Goal: Task Accomplishment & Management: Manage account settings

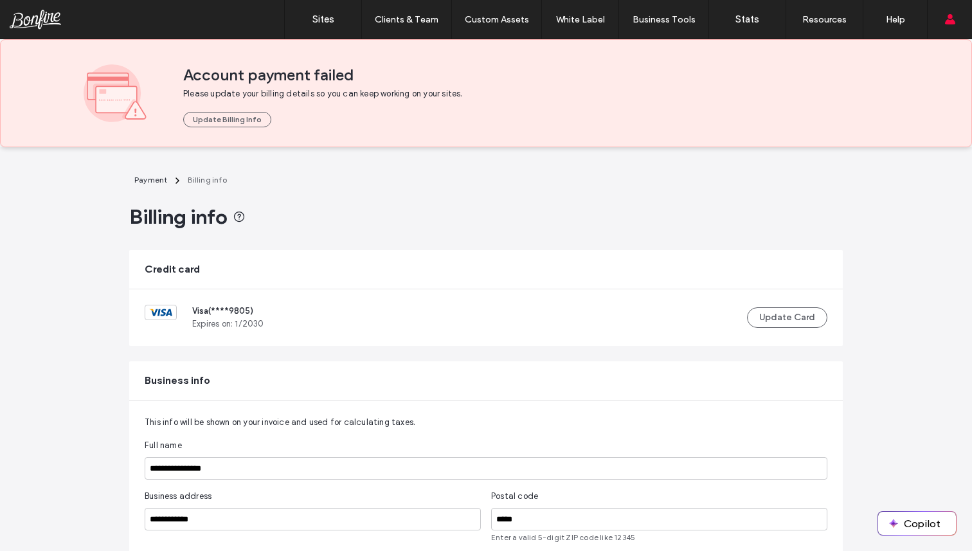
scroll to position [260, 0]
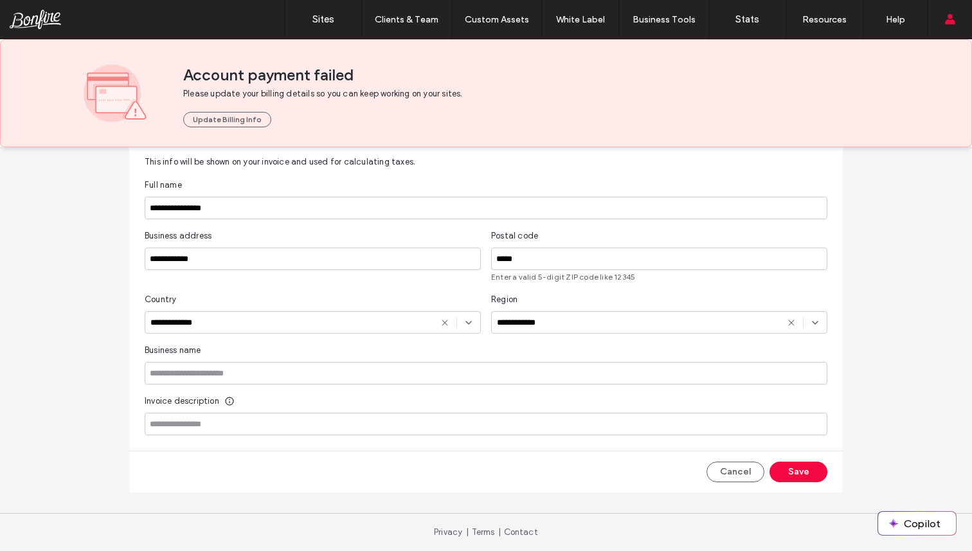
click at [796, 470] on button "Save" at bounding box center [798, 471] width 58 height 21
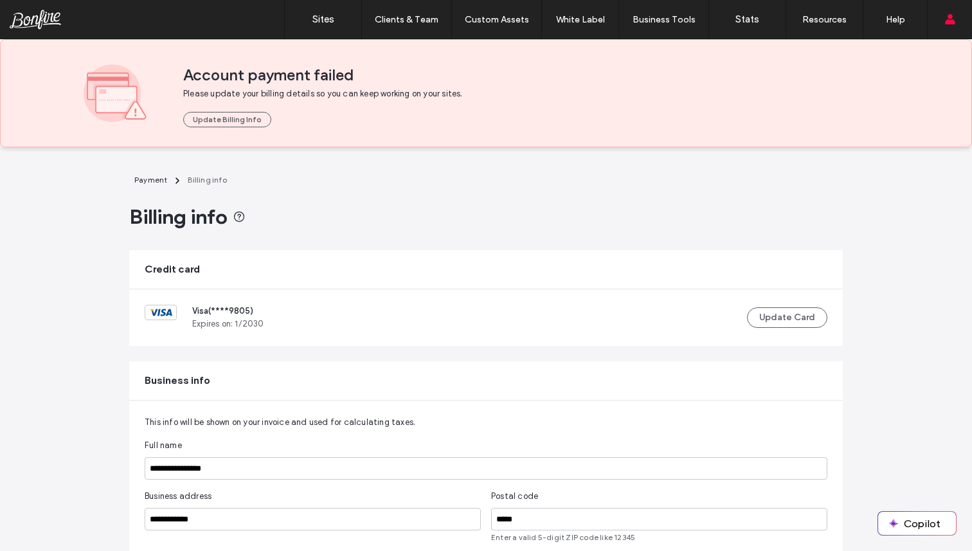
scroll to position [260, 0]
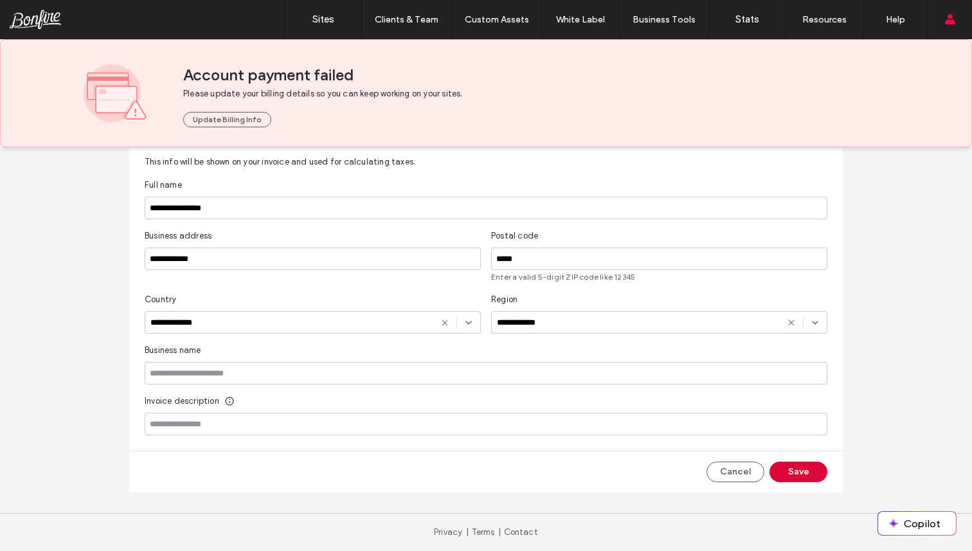
click at [789, 478] on button "Save" at bounding box center [798, 471] width 58 height 21
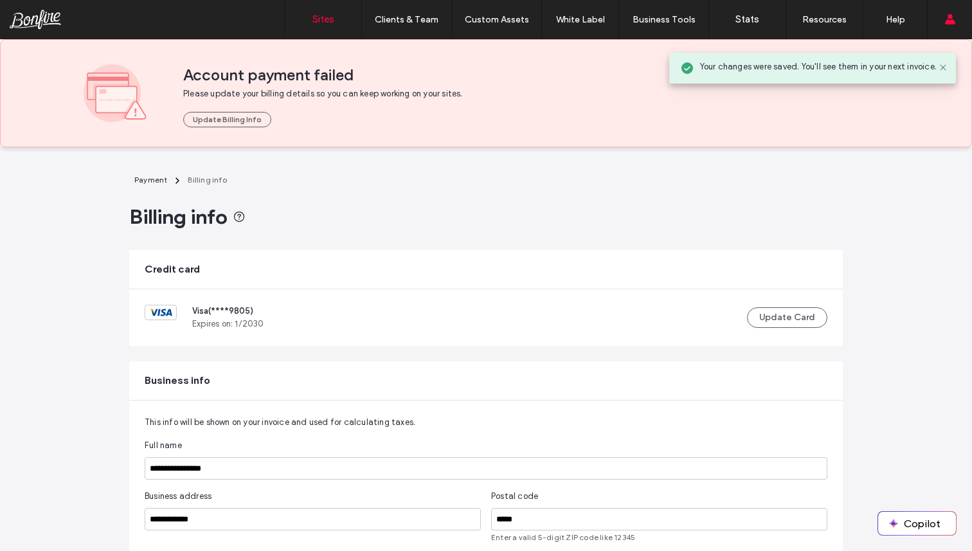
click at [338, 14] on link "Sites" at bounding box center [323, 19] width 76 height 39
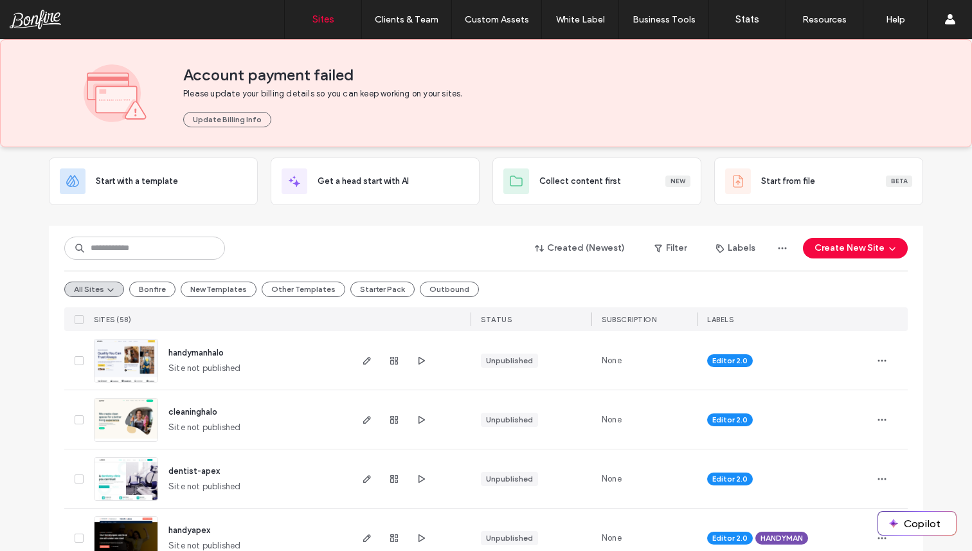
scroll to position [114, 0]
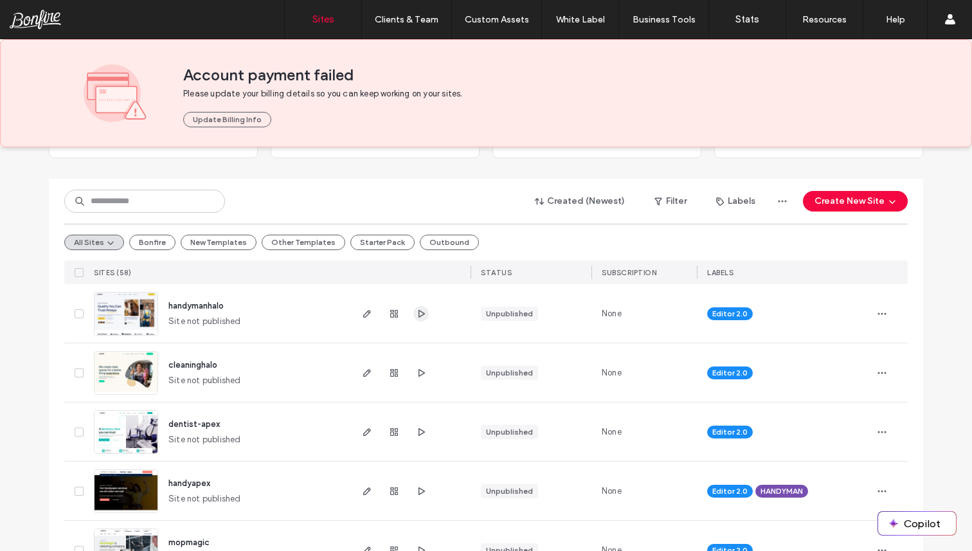
click at [416, 310] on icon "button" at bounding box center [421, 313] width 10 height 10
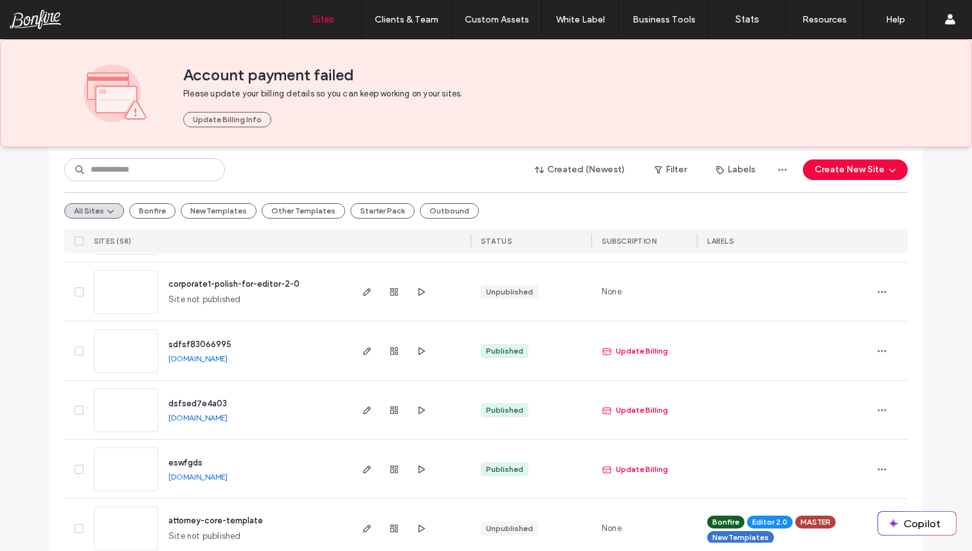
scroll to position [788, 0]
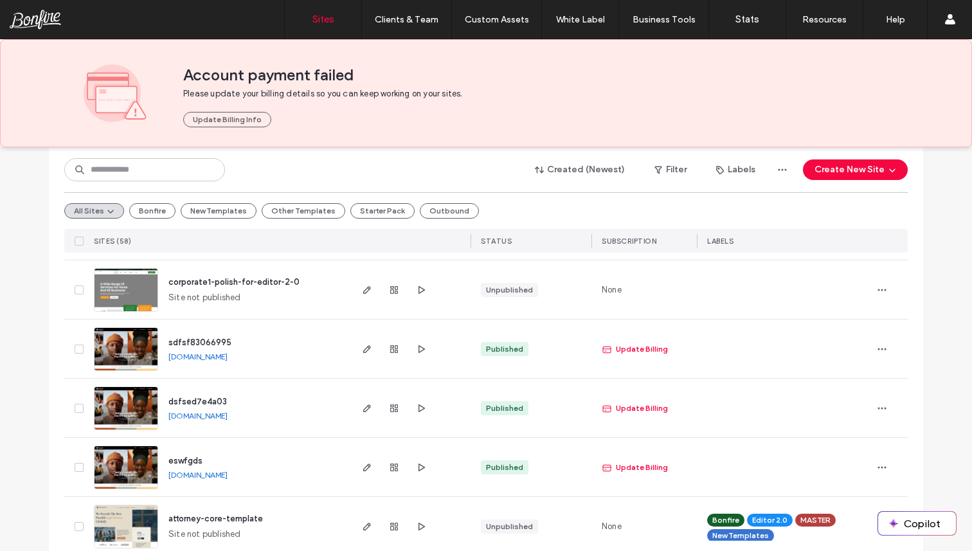
click at [75, 345] on span at bounding box center [79, 348] width 9 height 9
click at [881, 350] on icon "button" at bounding box center [881, 349] width 10 height 10
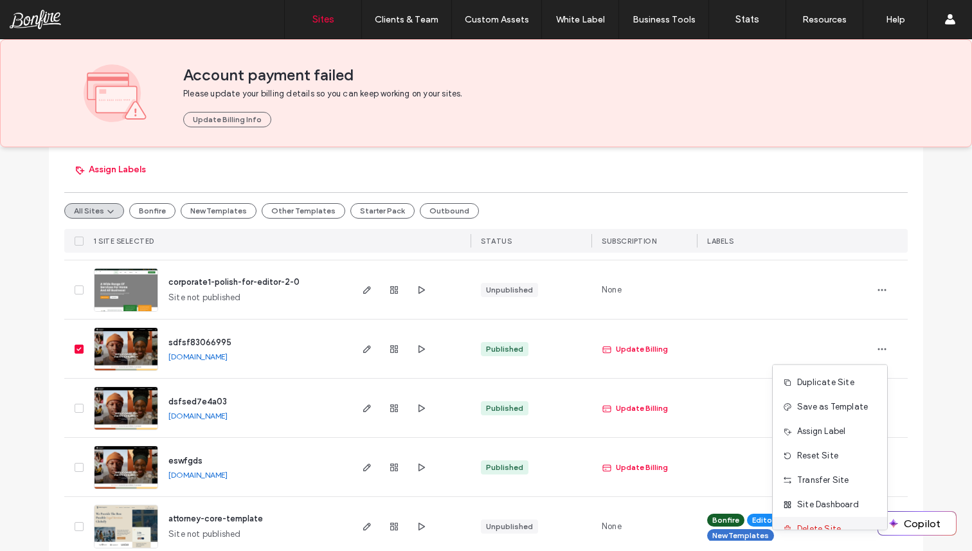
click at [815, 526] on span "Delete Site" at bounding box center [819, 528] width 44 height 13
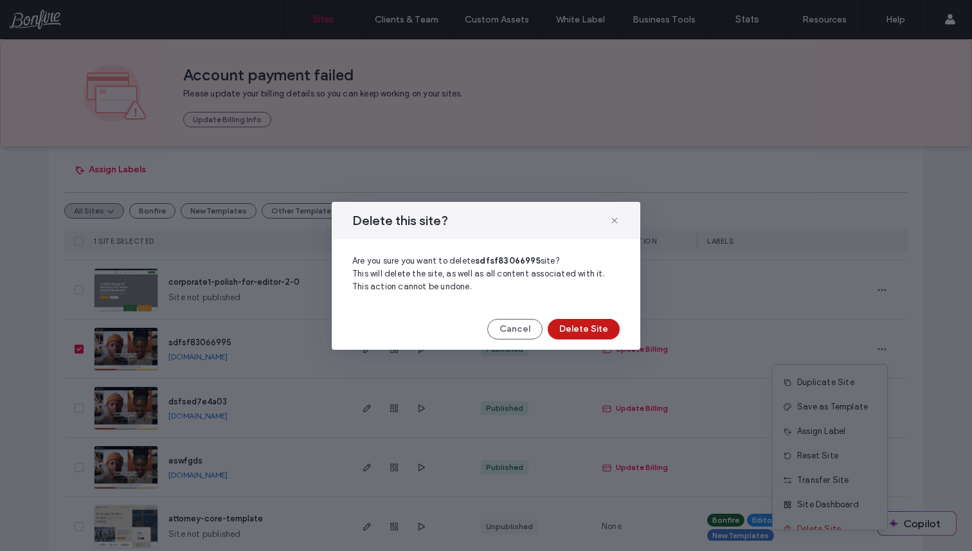
click at [599, 324] on button "Delete Site" at bounding box center [583, 329] width 72 height 21
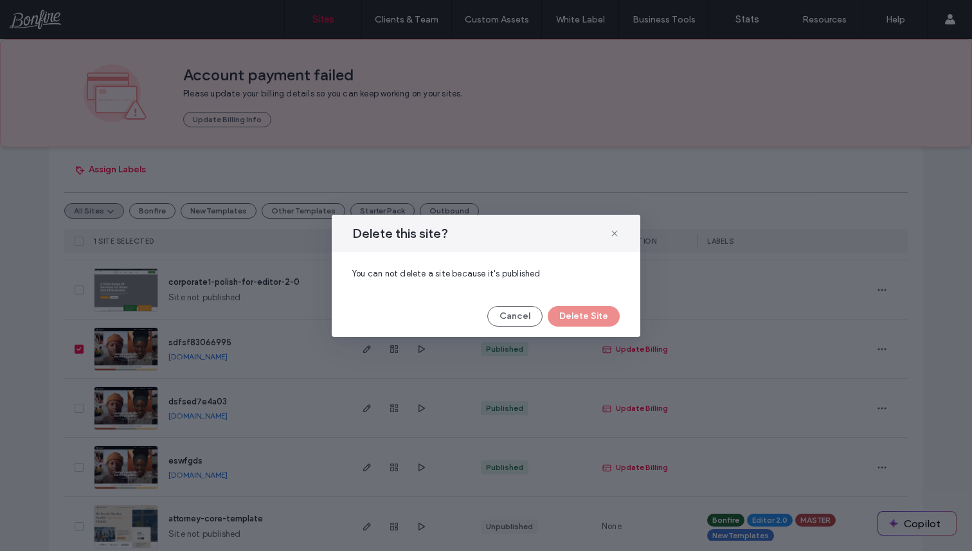
click at [614, 229] on icon at bounding box center [614, 233] width 10 height 10
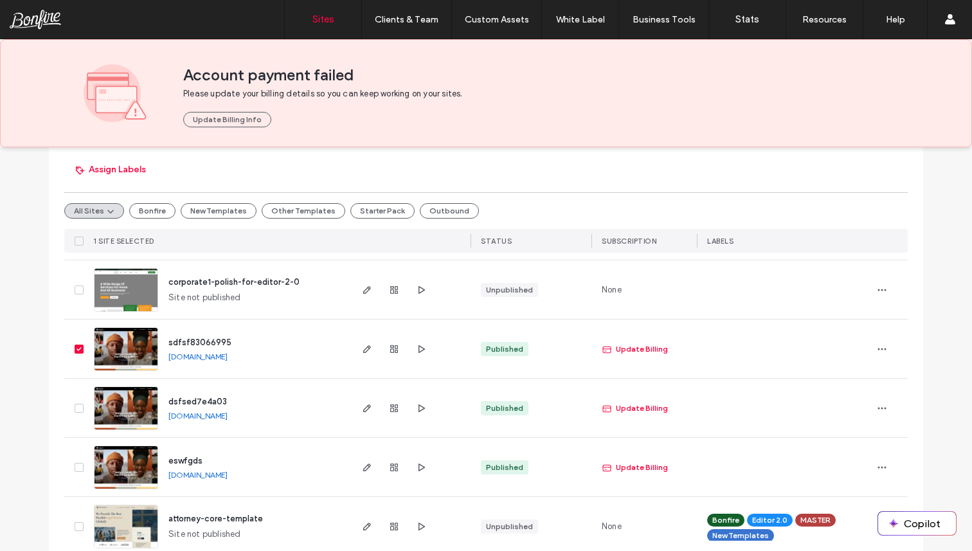
click at [89, 345] on div "sdfsf83066995 sdfsf83066995.multiscreensite.com" at bounding box center [219, 348] width 260 height 58
click at [79, 346] on div at bounding box center [76, 348] width 24 height 58
click at [76, 347] on icon at bounding box center [78, 349] width 4 height 4
click at [363, 346] on use "button" at bounding box center [367, 349] width 8 height 8
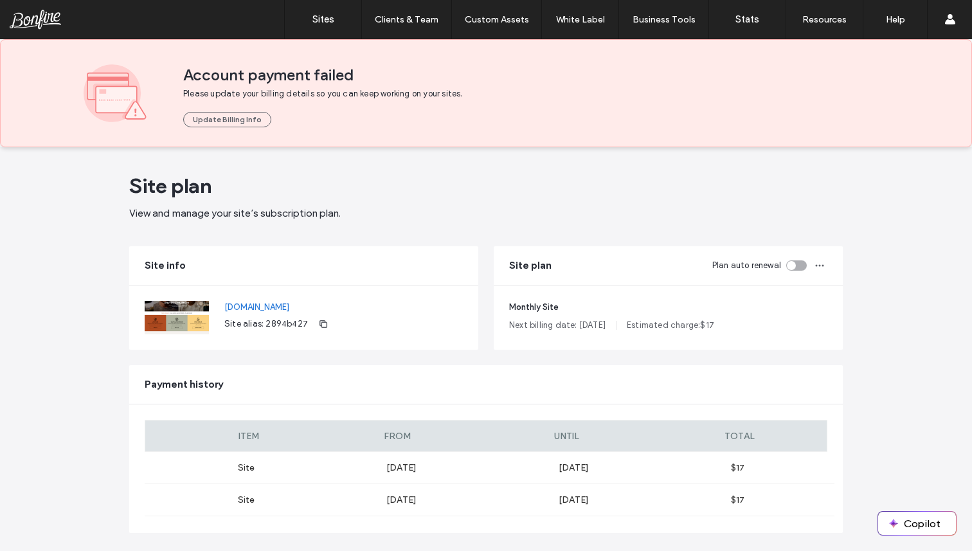
click at [572, 290] on div "Monthly Site Next billing date: Aug 5, 2025 Estimated charge: $ 17" at bounding box center [667, 317] width 349 height 64
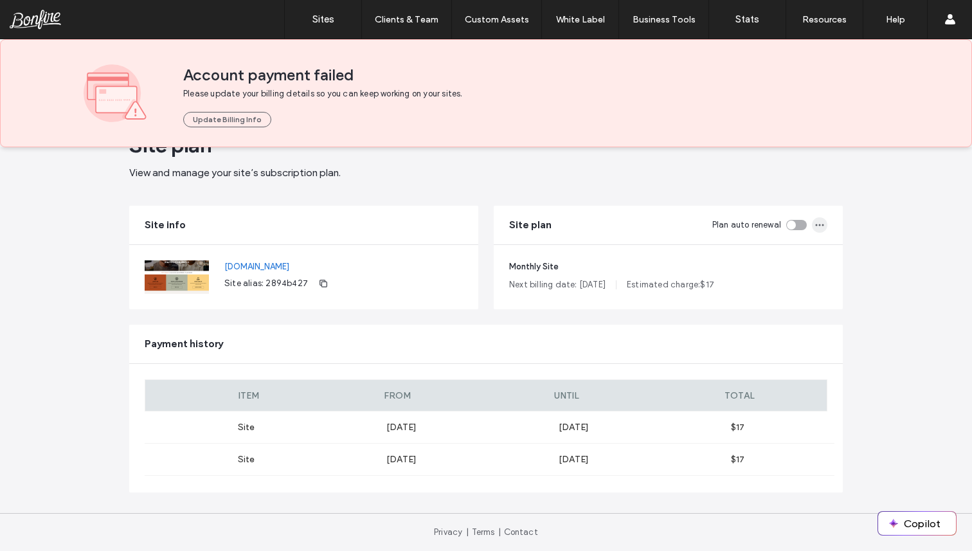
click at [819, 222] on icon "button" at bounding box center [819, 225] width 10 height 10
click at [695, 186] on main "Site plan View and manage your site’s subscription plan. Site info sdfsf8306699…" at bounding box center [485, 310] width 713 height 406
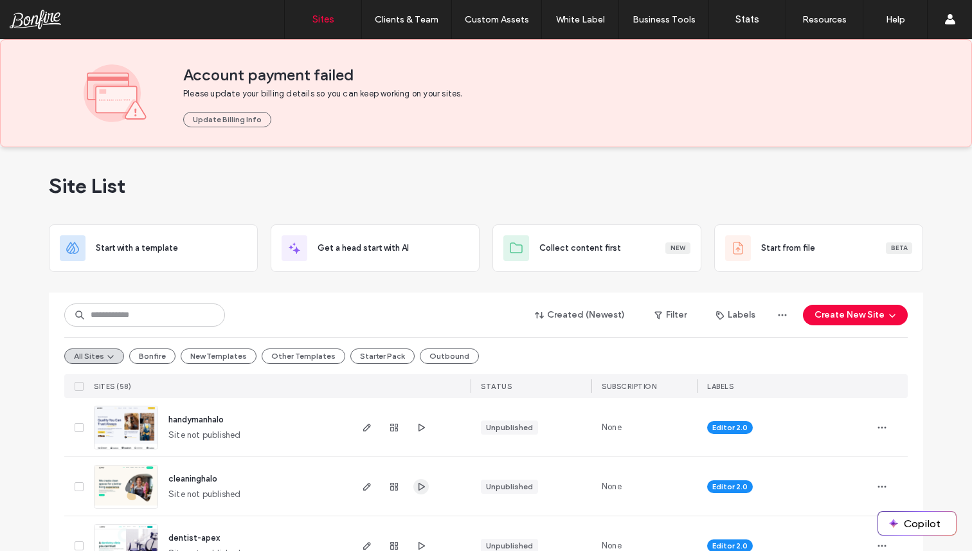
click at [418, 483] on use "button" at bounding box center [421, 486] width 6 height 8
click at [224, 112] on button "Update Billing Info" at bounding box center [227, 119] width 88 height 15
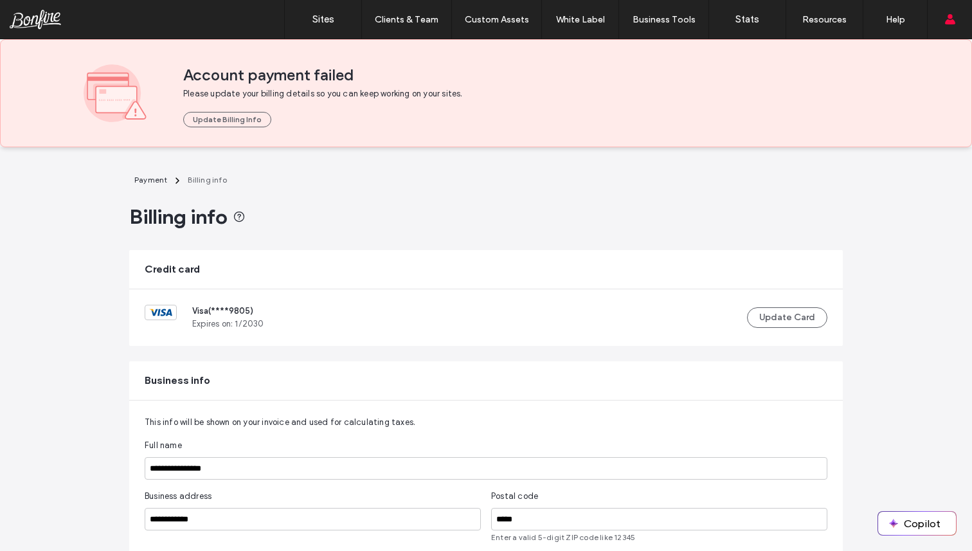
scroll to position [260, 0]
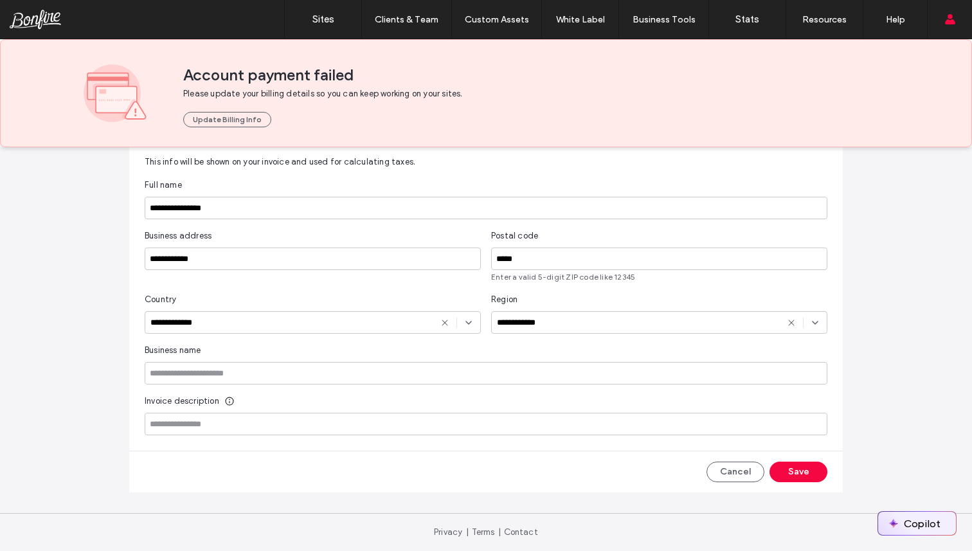
click at [921, 517] on button "Copilot" at bounding box center [917, 522] width 78 height 23
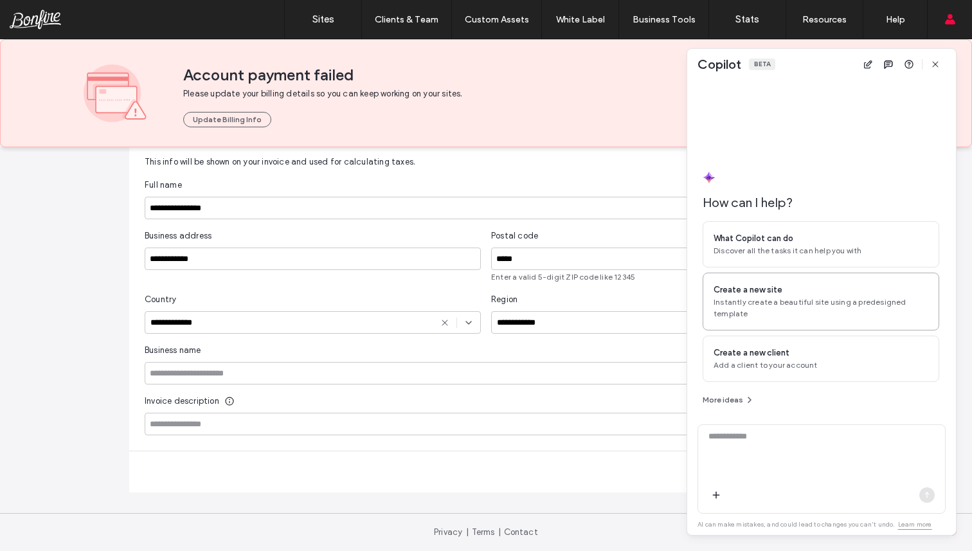
click at [753, 302] on span "Instantly create a beautiful site using a predesigned template" at bounding box center [820, 307] width 215 height 23
type textarea "**********"
click at [827, 431] on textarea "**********" at bounding box center [821, 455] width 247 height 50
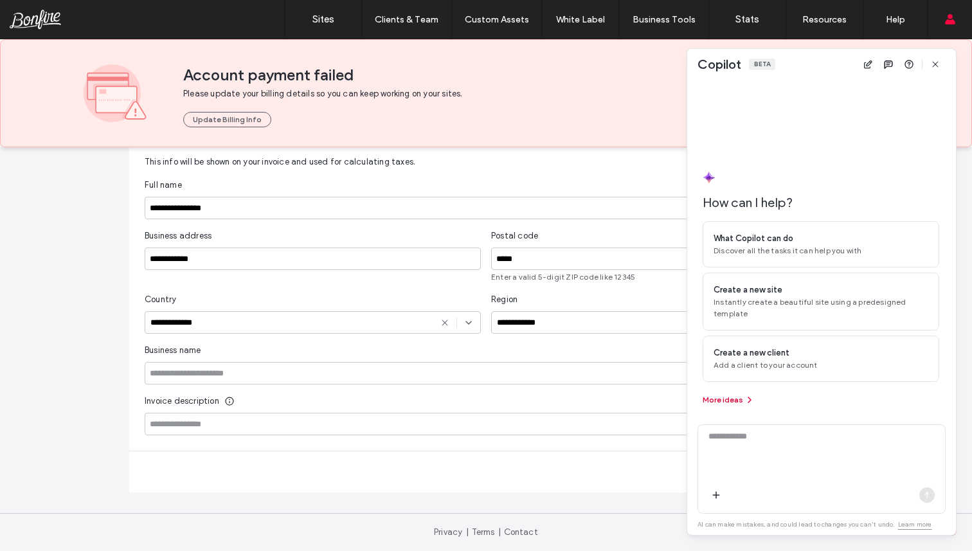
click at [738, 400] on button "More ideas" at bounding box center [728, 399] width 52 height 15
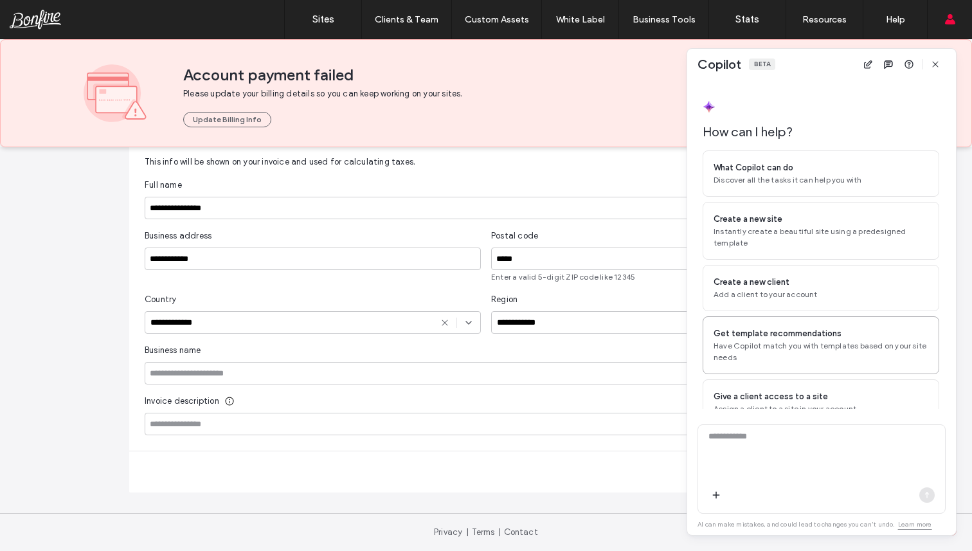
scroll to position [18, 0]
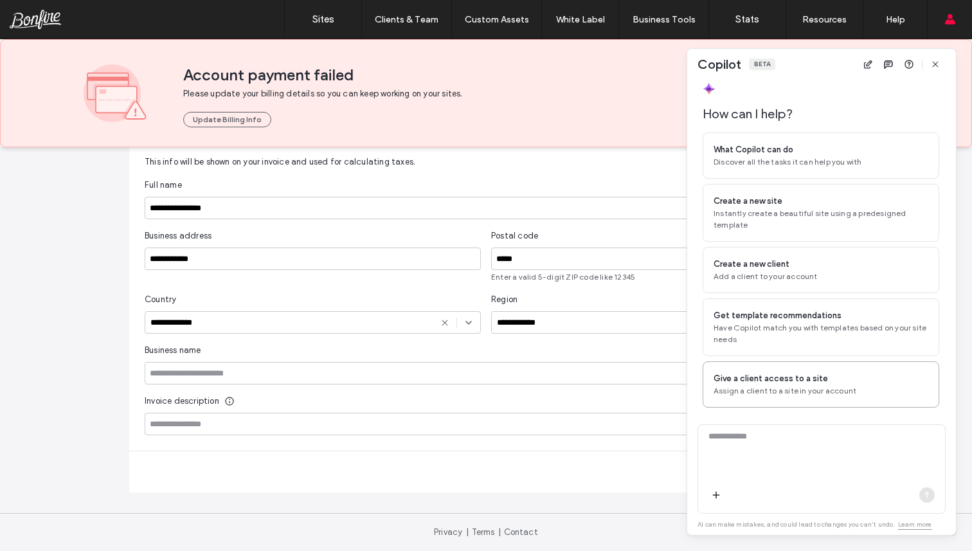
click at [767, 395] on span "Assign a client to a site in your account" at bounding box center [820, 391] width 215 height 12
type textarea "**********"
click at [928, 494] on icon "button" at bounding box center [926, 495] width 10 height 10
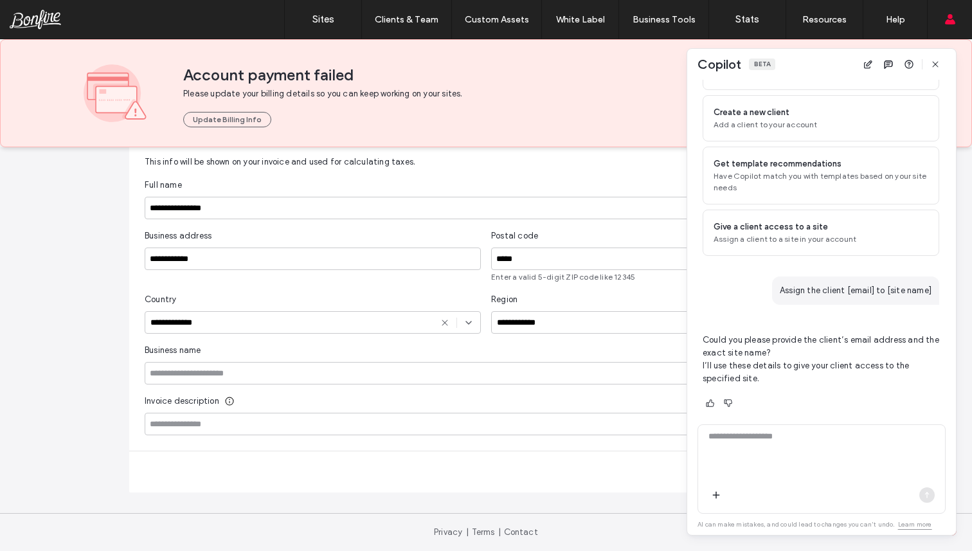
scroll to position [172, 0]
click at [936, 68] on icon "button" at bounding box center [935, 64] width 10 height 10
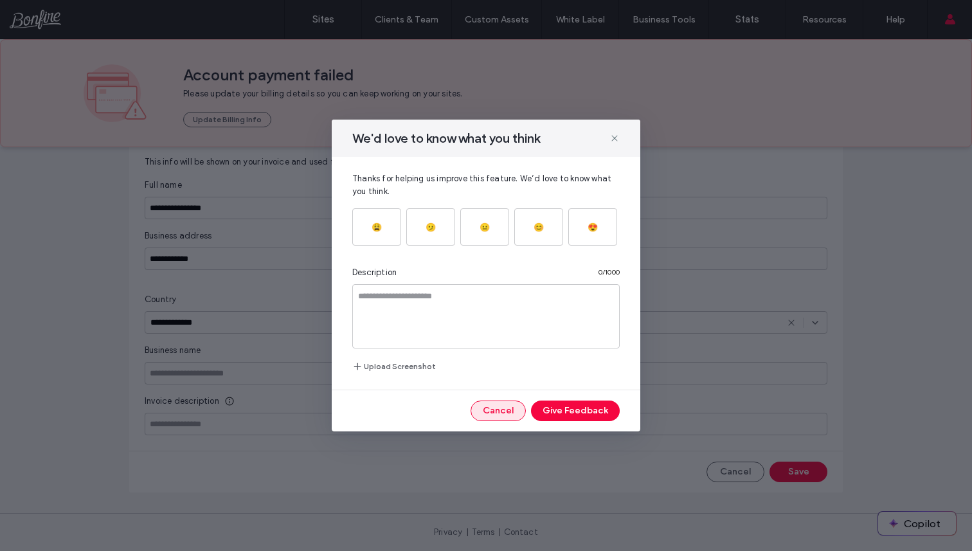
click at [499, 406] on button "Cancel" at bounding box center [497, 410] width 55 height 21
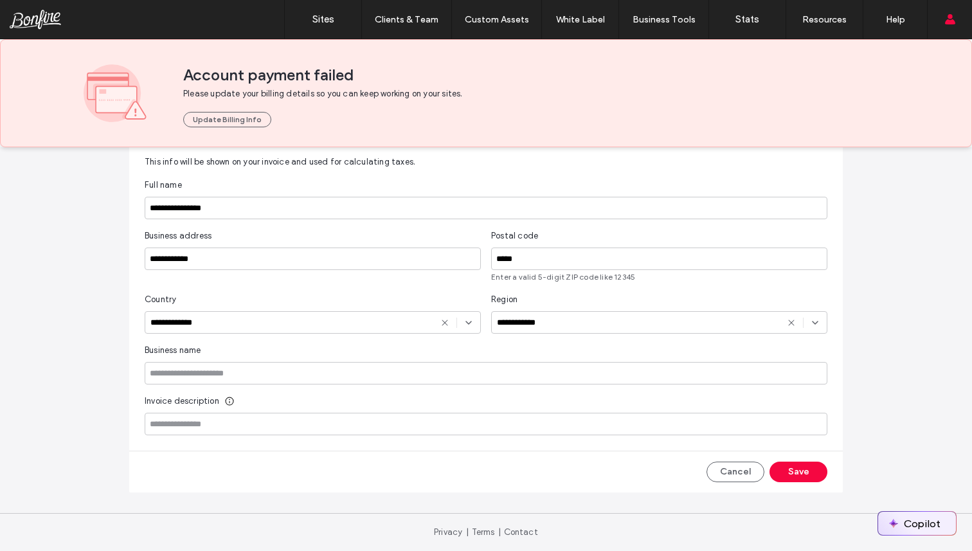
click at [907, 528] on button "Copilot" at bounding box center [917, 522] width 78 height 23
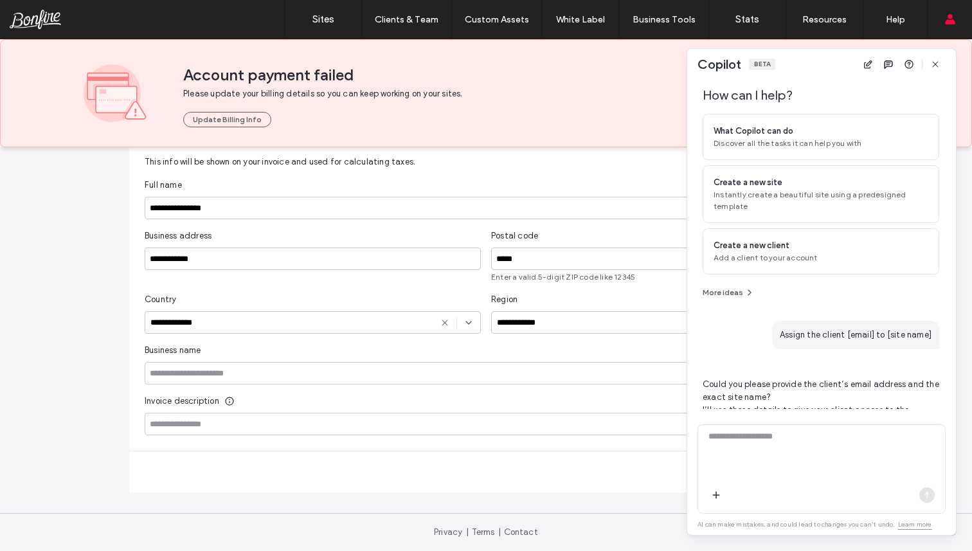
scroll to position [0, 0]
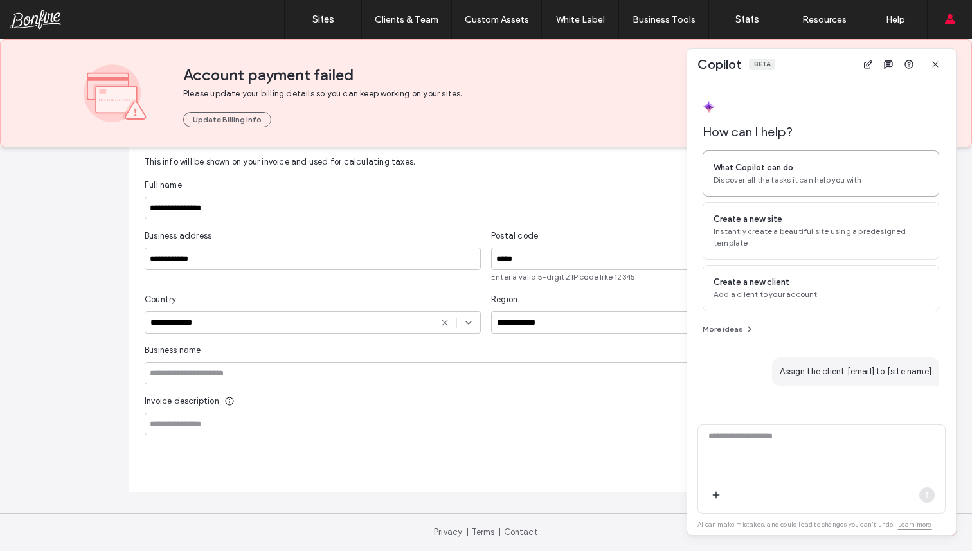
click at [755, 176] on span "Discover all the tasks it can help you with" at bounding box center [820, 180] width 215 height 12
type textarea "**********"
click at [925, 499] on icon "button" at bounding box center [926, 495] width 10 height 10
click at [887, 66] on use "button" at bounding box center [888, 64] width 8 height 8
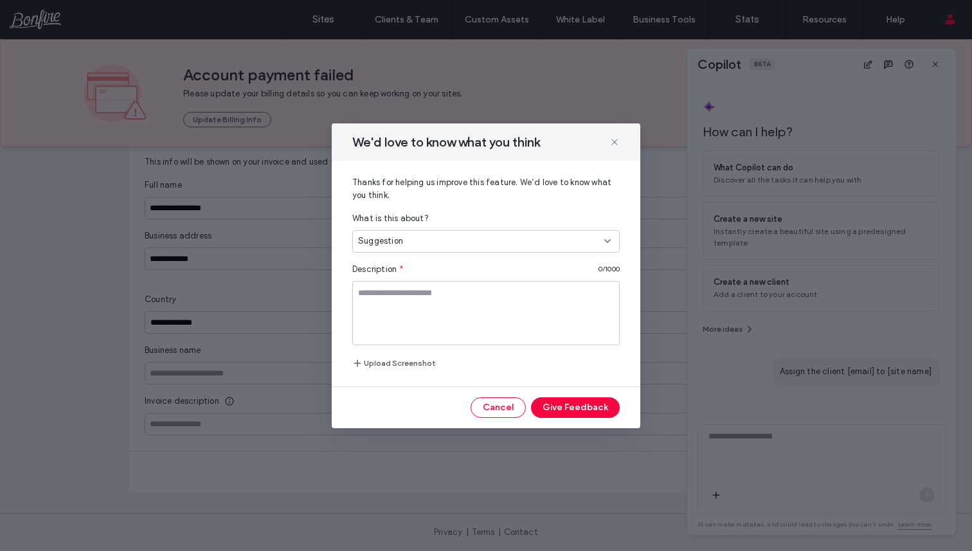
click at [616, 150] on div "We'd love to know what you think" at bounding box center [486, 141] width 308 height 37
click at [616, 146] on icon at bounding box center [614, 142] width 10 height 10
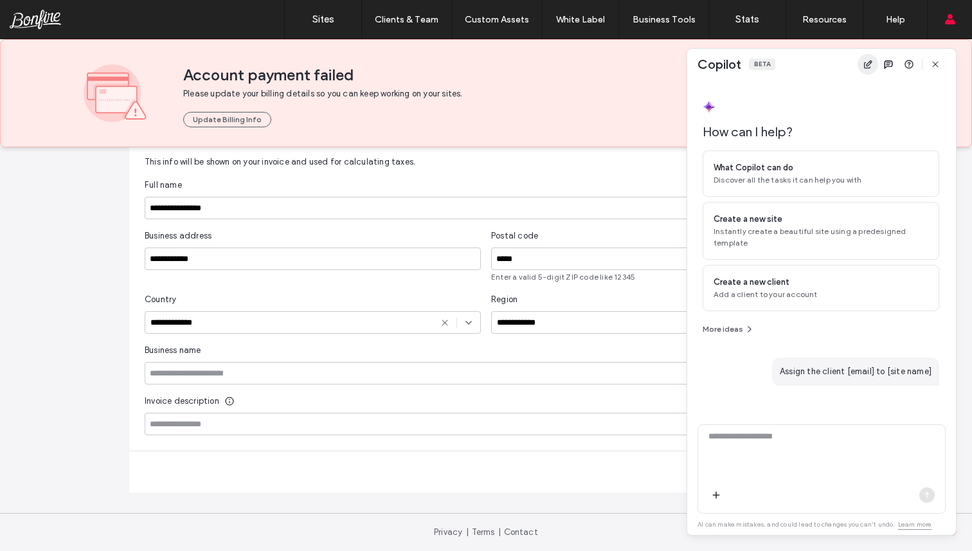
click at [869, 67] on icon "button" at bounding box center [867, 64] width 10 height 10
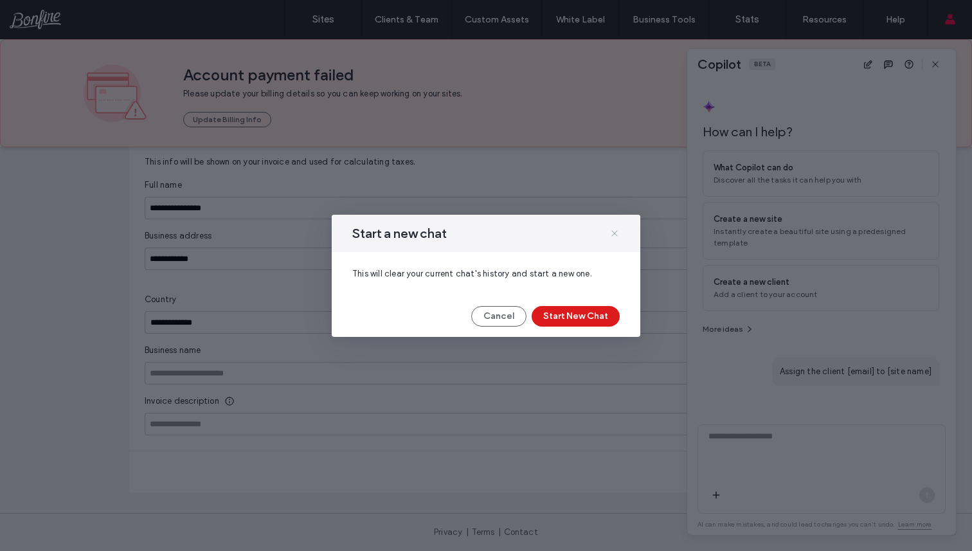
click at [615, 232] on use at bounding box center [614, 233] width 6 height 6
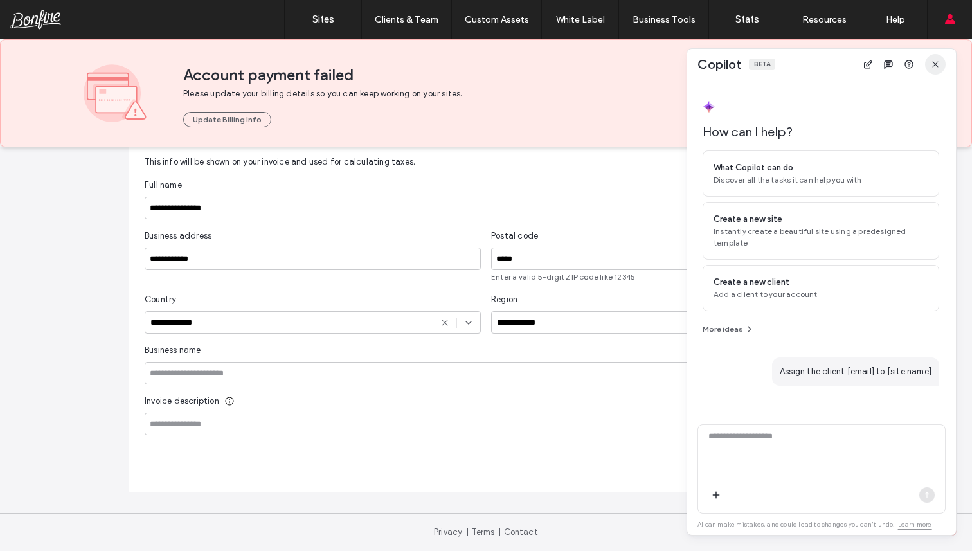
click at [934, 62] on use "button" at bounding box center [935, 64] width 6 height 6
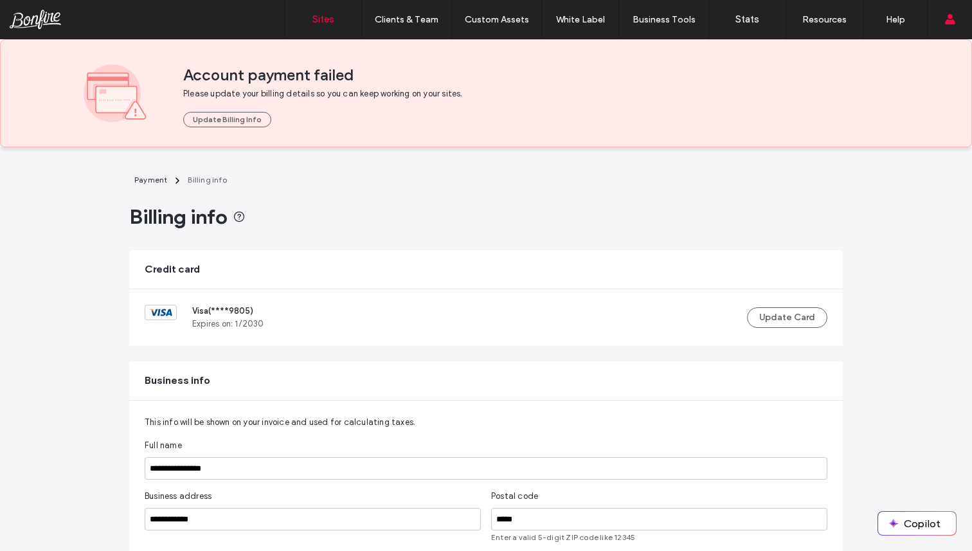
click at [326, 17] on label "Sites" at bounding box center [323, 19] width 22 height 12
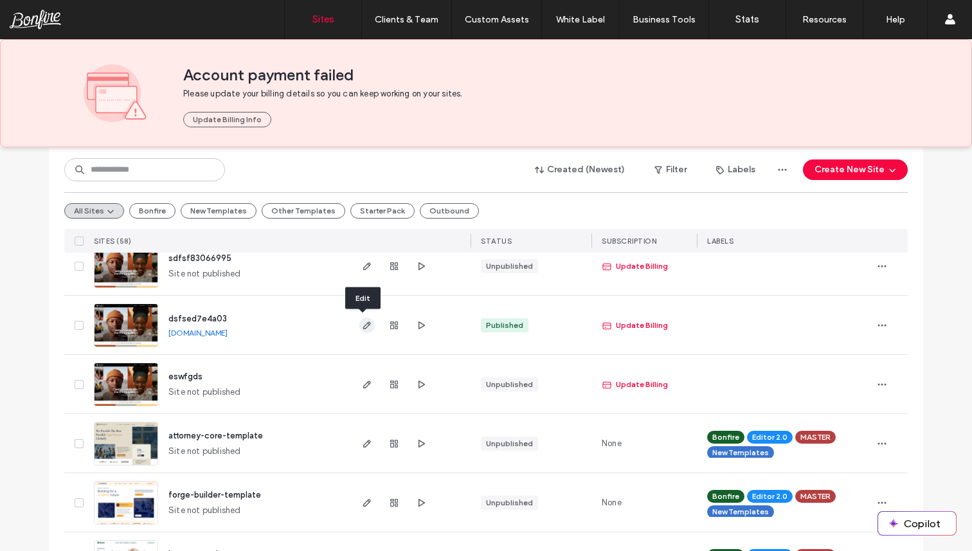
scroll to position [871, 0]
click at [885, 382] on span "button" at bounding box center [881, 383] width 21 height 21
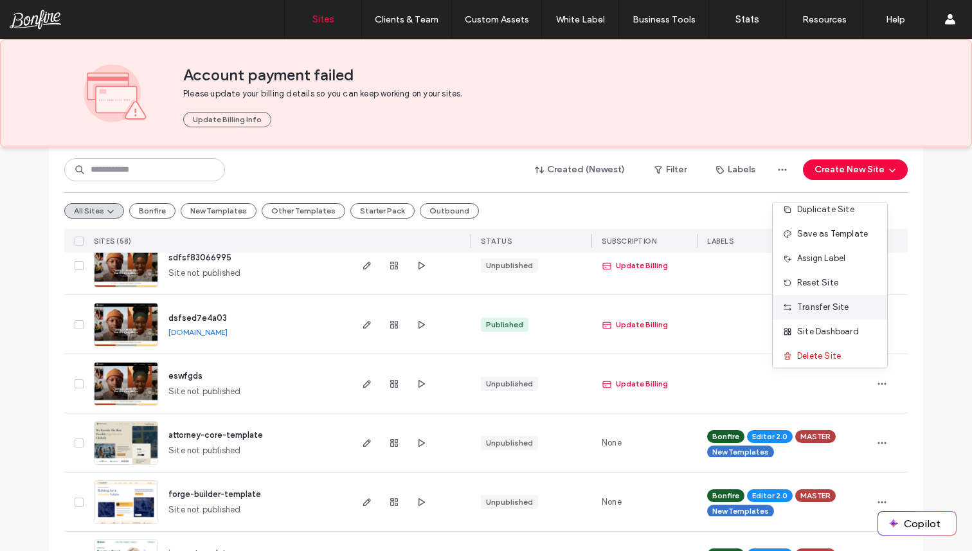
scroll to position [40, 0]
click at [853, 328] on span "Site Dashboard" at bounding box center [828, 327] width 62 height 13
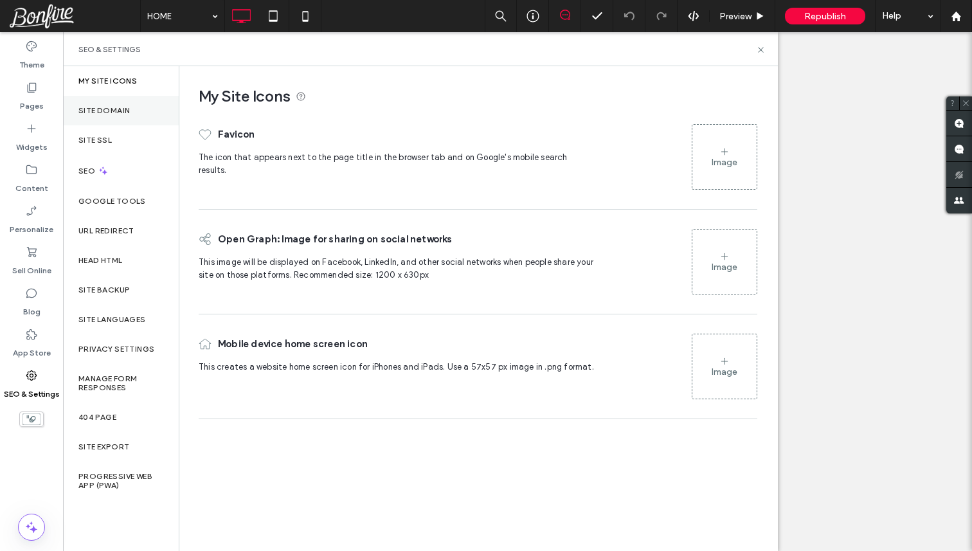
click at [127, 113] on label "Site Domain" at bounding box center [103, 110] width 51 height 9
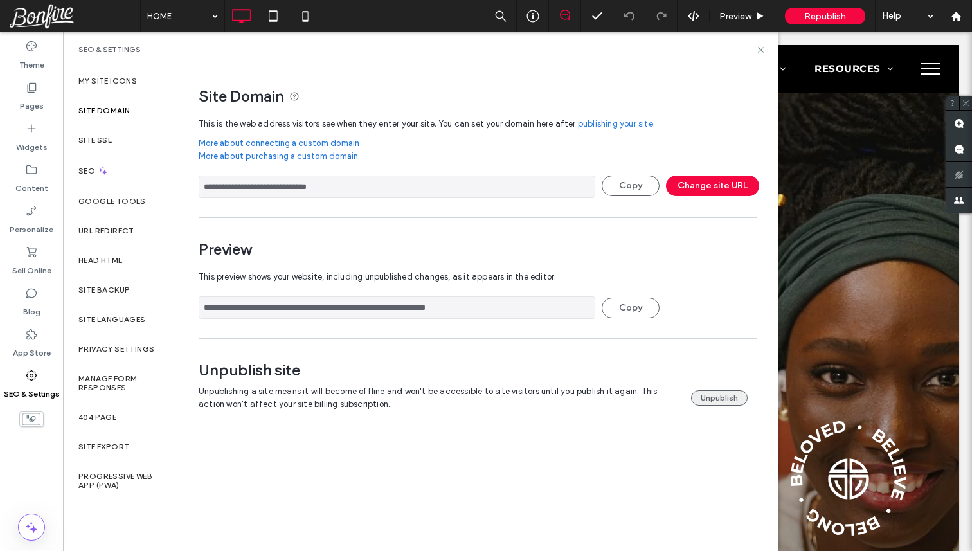
click at [706, 391] on button "Unpublish" at bounding box center [719, 397] width 57 height 15
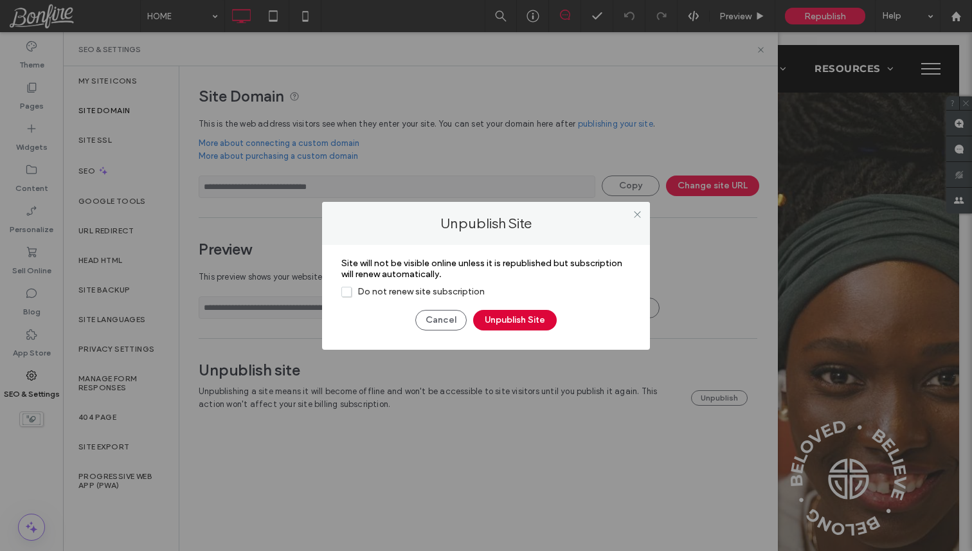
click at [492, 314] on button "Unpublish Site" at bounding box center [515, 320] width 84 height 21
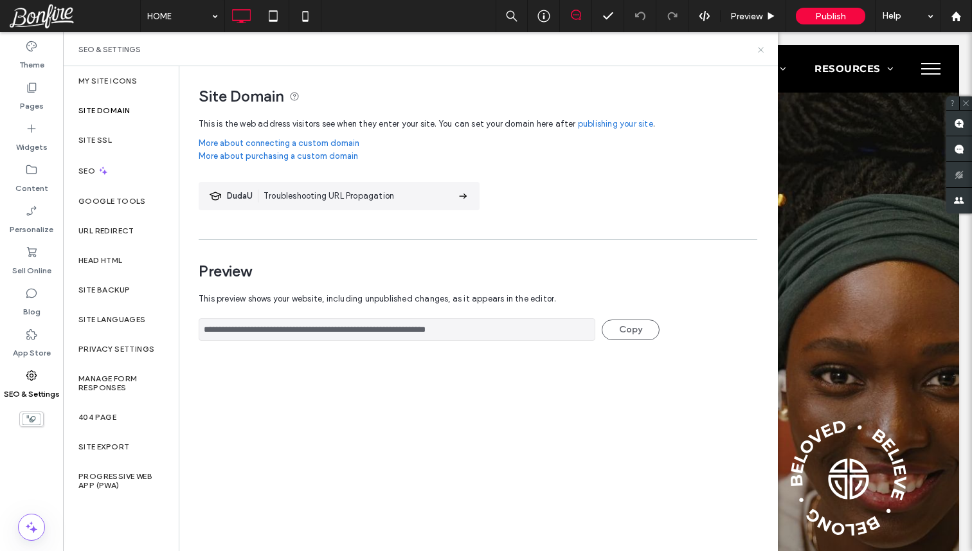
click at [756, 50] on icon at bounding box center [761, 50] width 10 height 10
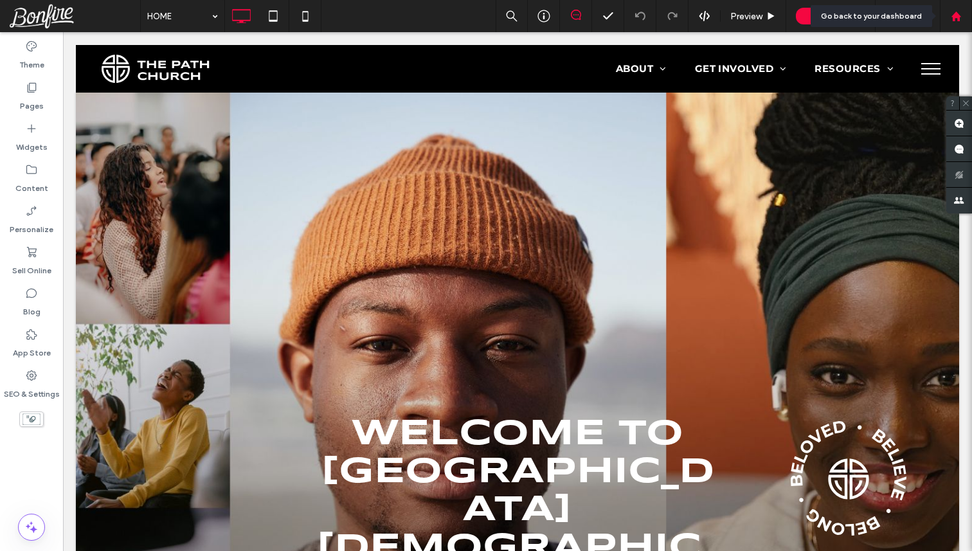
click at [957, 14] on use at bounding box center [955, 16] width 10 height 10
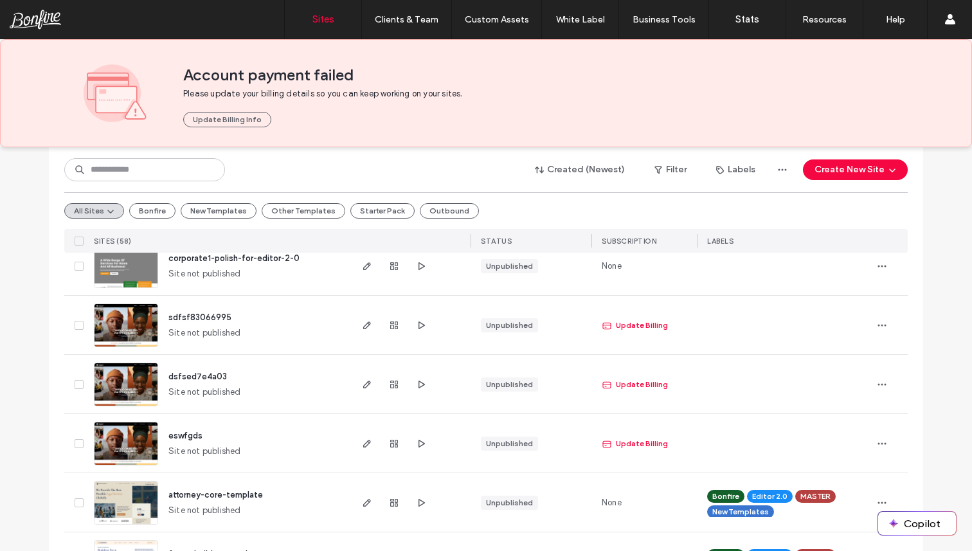
scroll to position [818, 0]
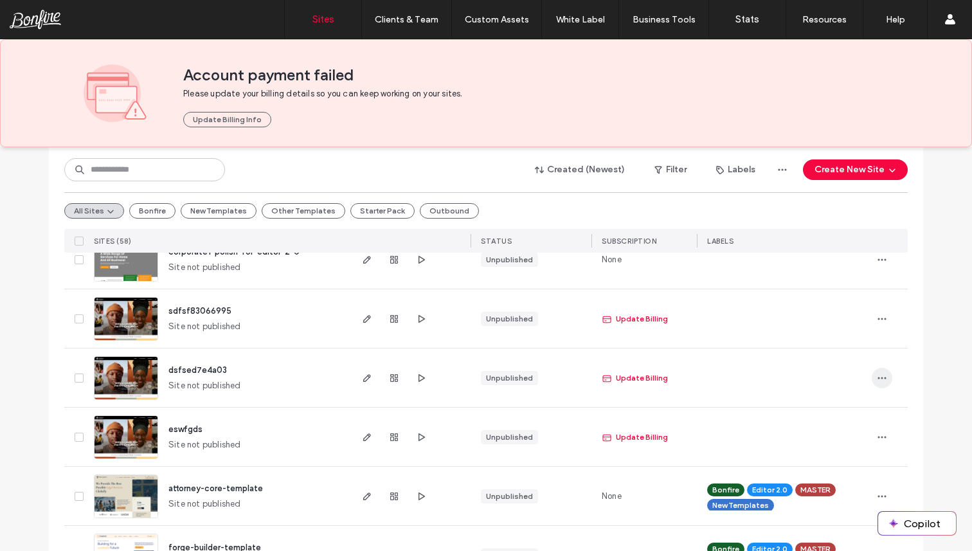
click at [879, 377] on use "button" at bounding box center [882, 378] width 8 height 2
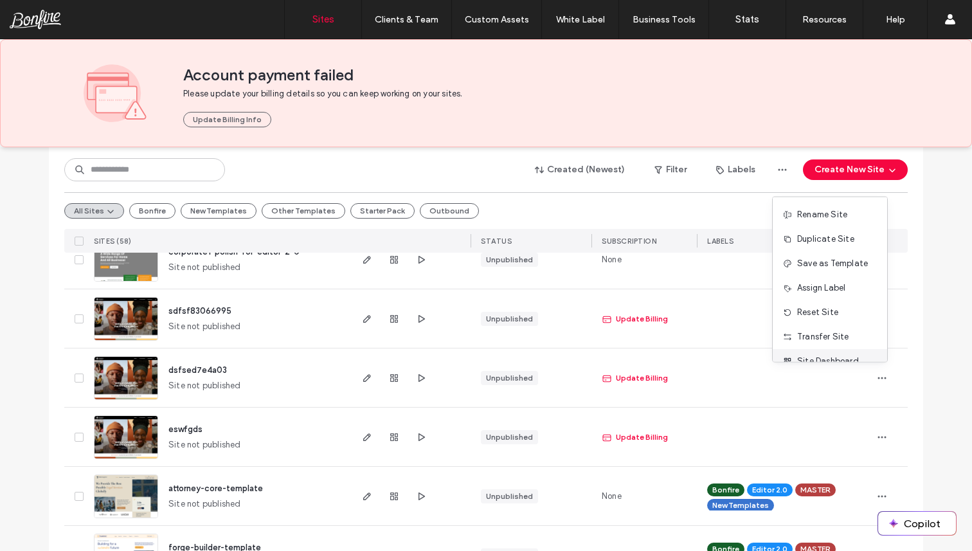
click at [845, 357] on span "Site Dashboard" at bounding box center [828, 361] width 62 height 13
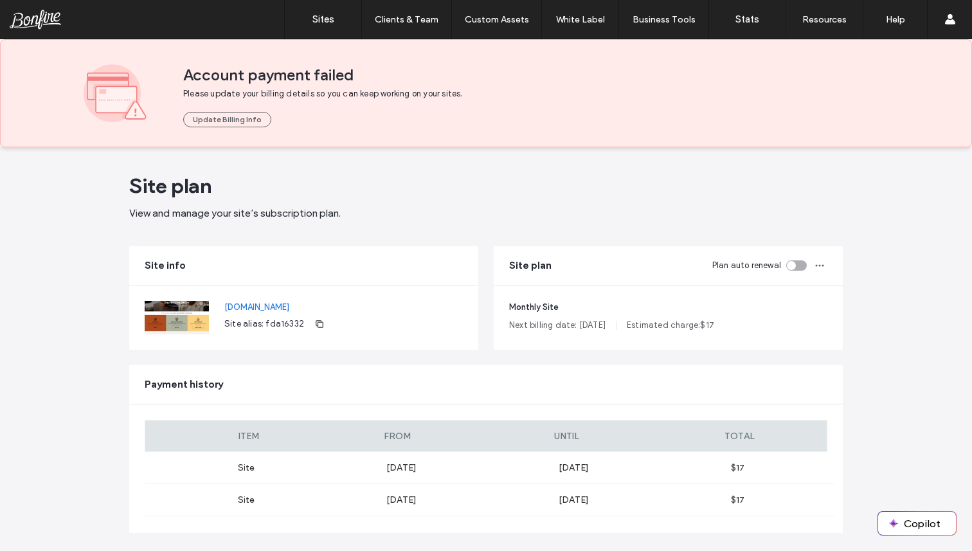
click at [616, 169] on main "Site plan View and manage your site’s subscription plan. Site info [DOMAIN_NAME…" at bounding box center [485, 350] width 713 height 406
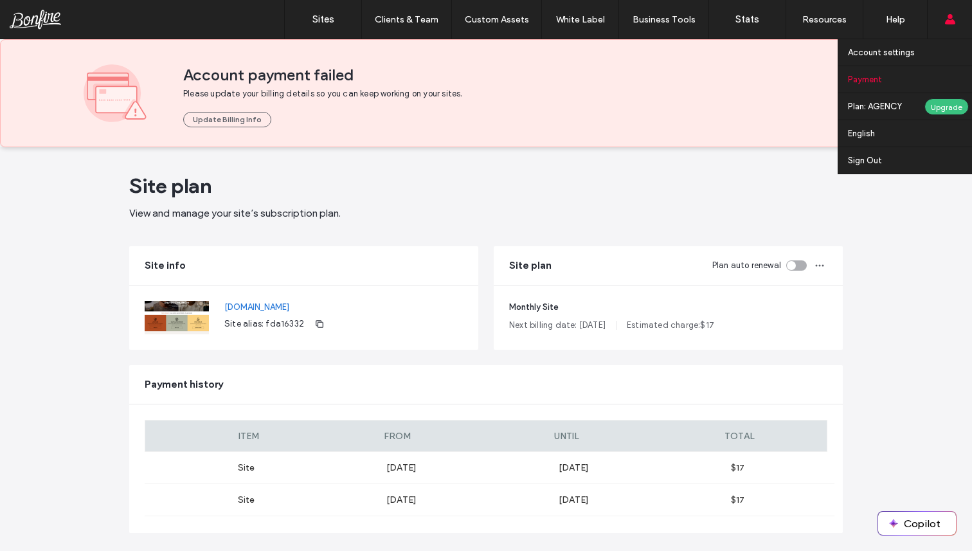
click at [876, 82] on label "Payment" at bounding box center [865, 80] width 34 height 10
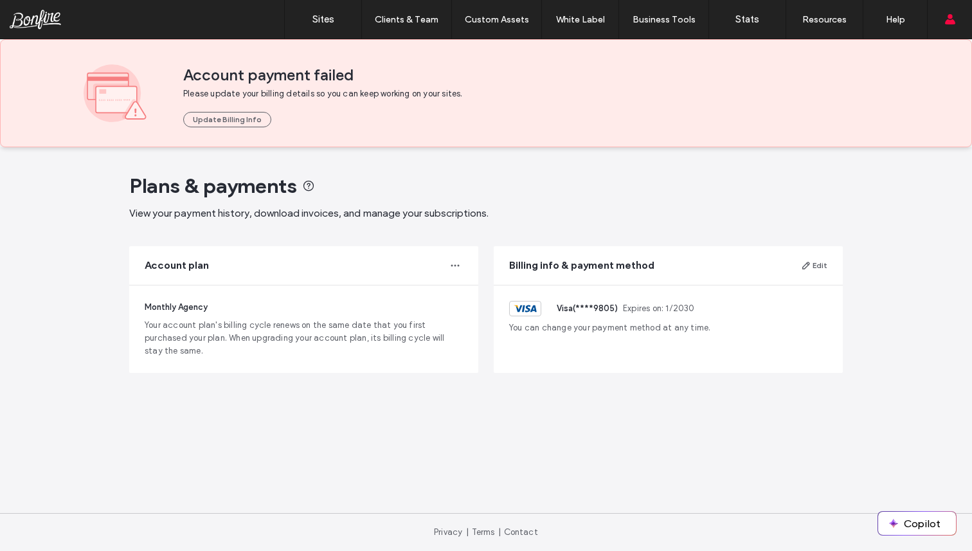
click at [551, 209] on span "View your payment history, download invoices, and manage your subscriptions." at bounding box center [485, 213] width 713 height 14
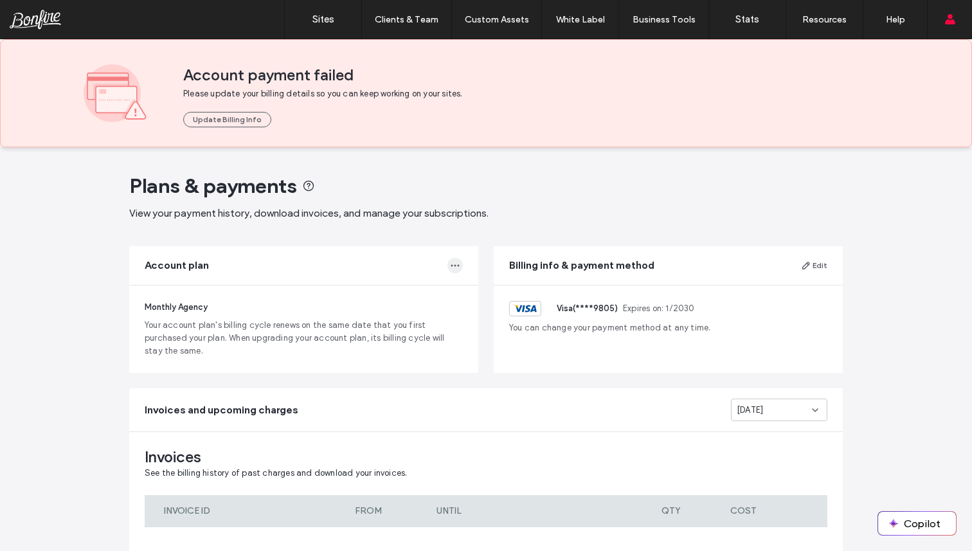
click at [453, 266] on icon "button" at bounding box center [455, 265] width 10 height 10
click at [414, 313] on div "Change Plan" at bounding box center [400, 320] width 114 height 24
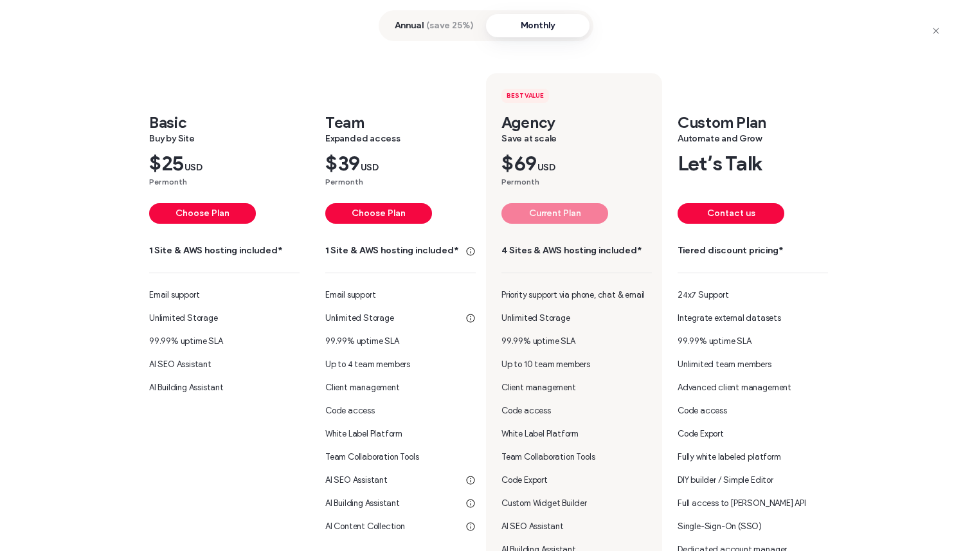
scroll to position [97, 0]
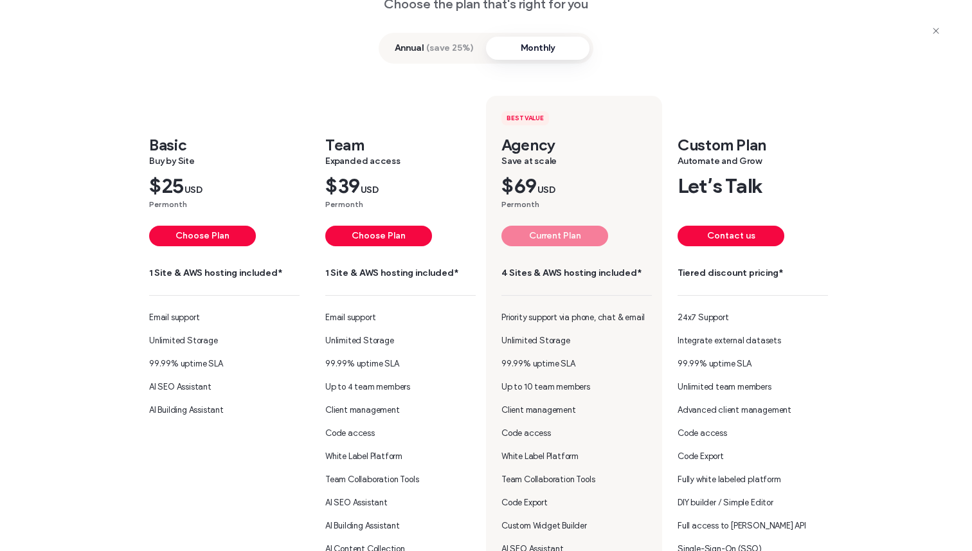
click at [436, 49] on span "(save 25%)" at bounding box center [450, 48] width 48 height 13
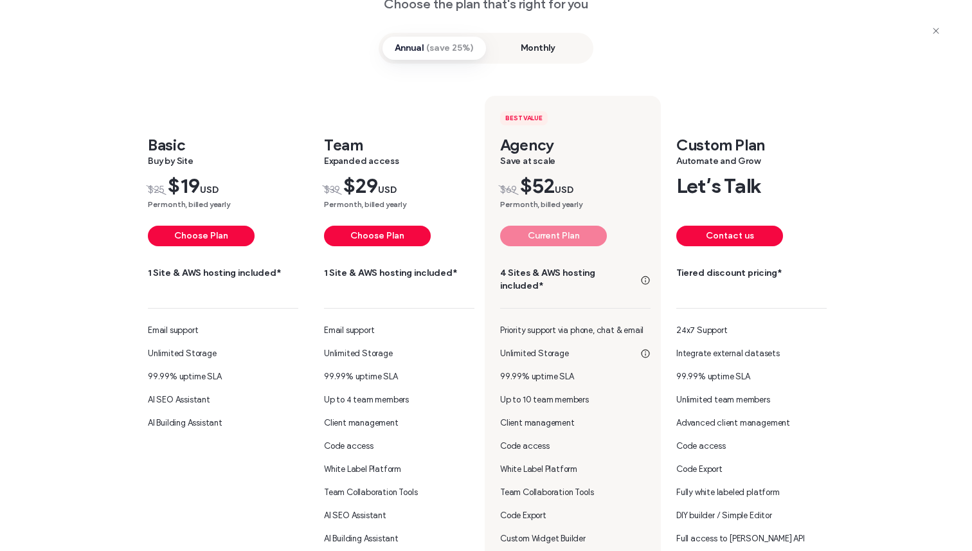
scroll to position [0, 0]
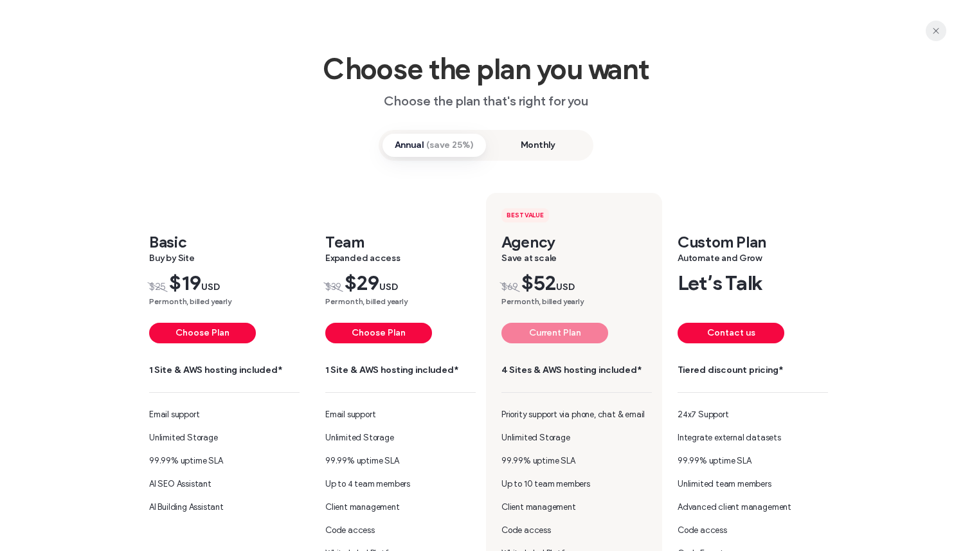
click at [932, 31] on icon "button" at bounding box center [935, 31] width 10 height 10
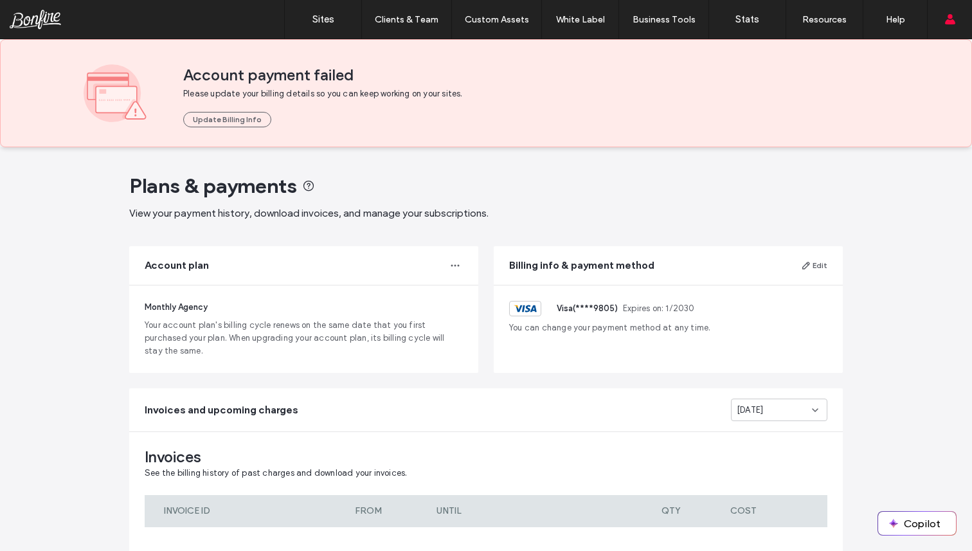
scroll to position [81, 0]
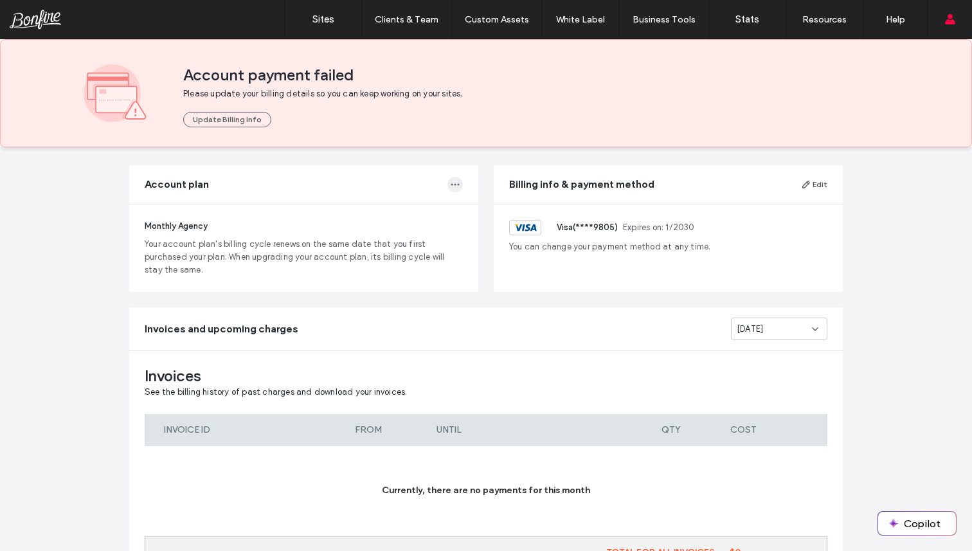
click at [451, 184] on use "button" at bounding box center [455, 185] width 8 height 2
click at [432, 217] on span "Change Billing Cycle" at bounding box center [393, 215] width 81 height 13
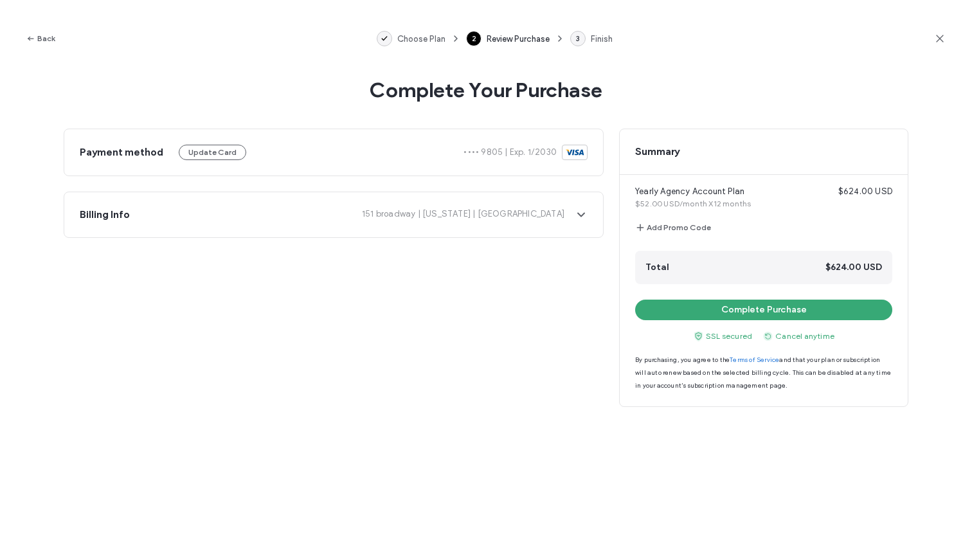
click at [432, 217] on span "151 broadway | Rhode Island | United States" at bounding box center [352, 215] width 424 height 14
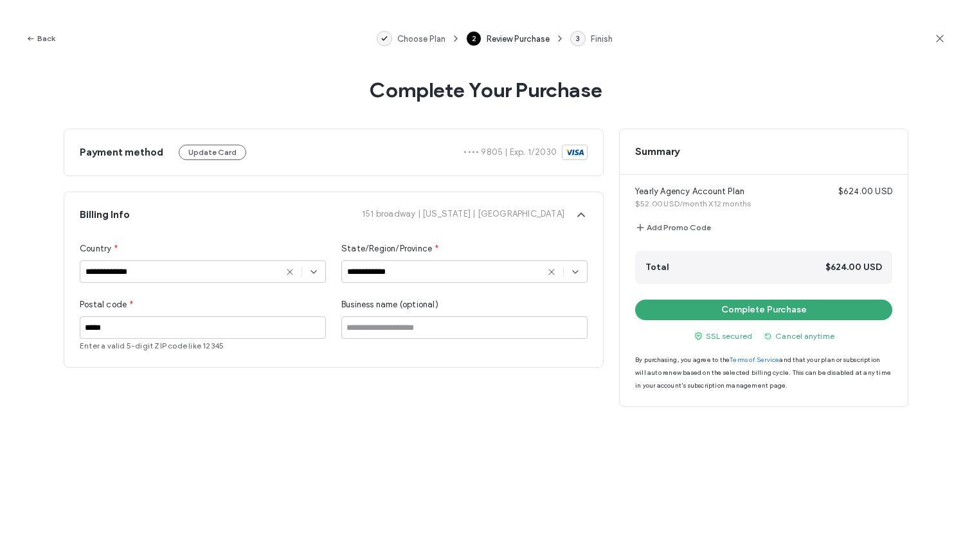
click at [432, 217] on span "151 broadway | Rhode Island | United States" at bounding box center [352, 215] width 424 height 14
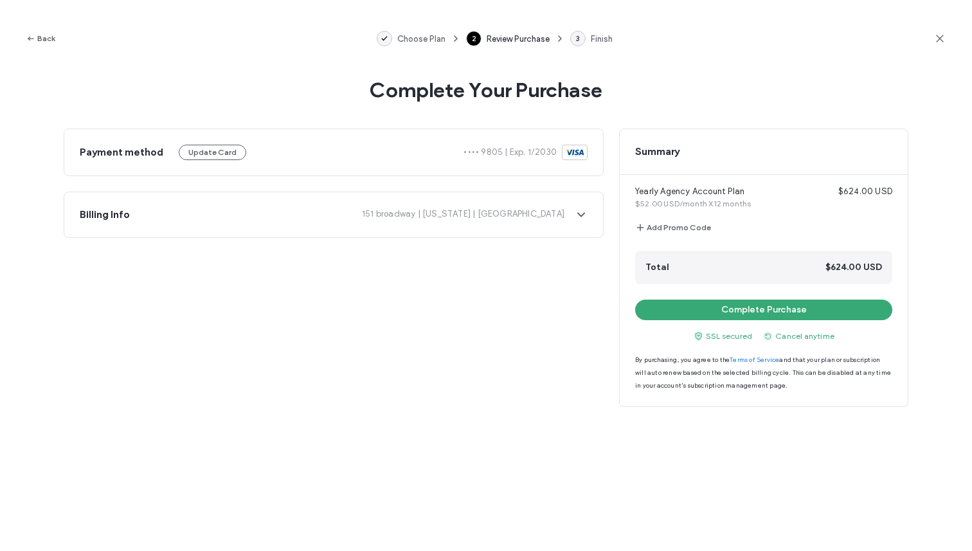
click at [940, 39] on use at bounding box center [939, 38] width 7 height 7
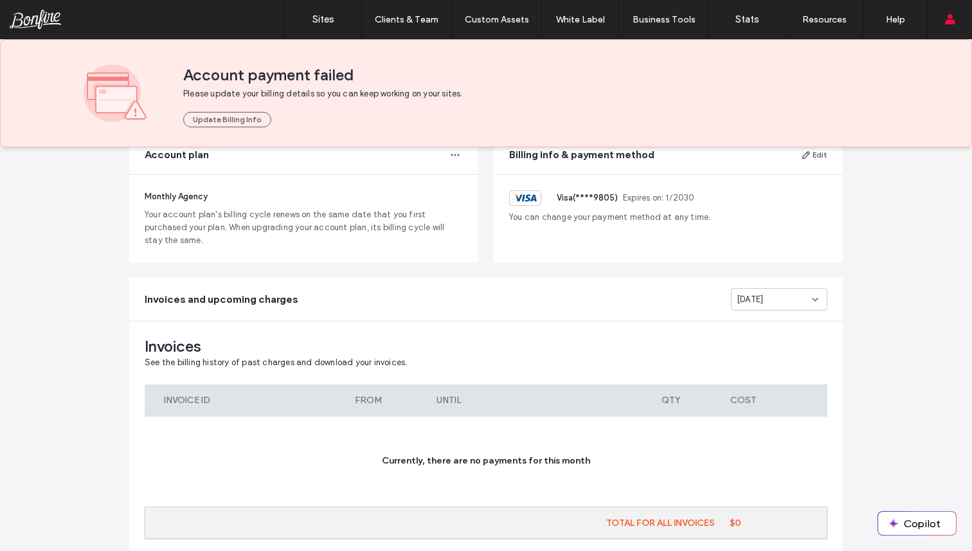
scroll to position [154, 0]
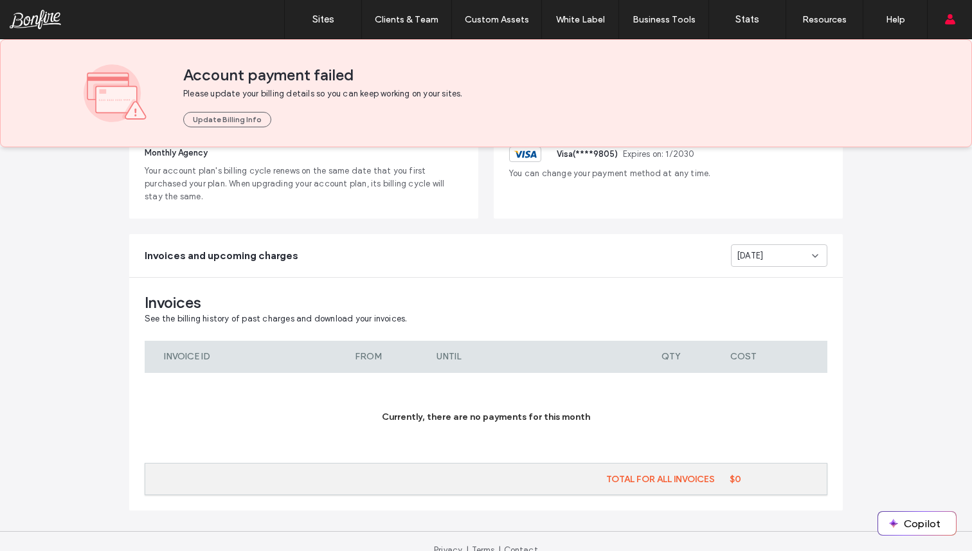
click at [763, 271] on div "Invoices and upcoming charges Aug 2025" at bounding box center [485, 255] width 713 height 43
click at [763, 256] on span "Aug 2025" at bounding box center [749, 255] width 26 height 13
click at [756, 297] on span "Aug 2025" at bounding box center [745, 300] width 26 height 13
click at [762, 248] on div "Aug 2025" at bounding box center [779, 255] width 96 height 22
click at [748, 317] on span "Jul 2025" at bounding box center [745, 323] width 26 height 13
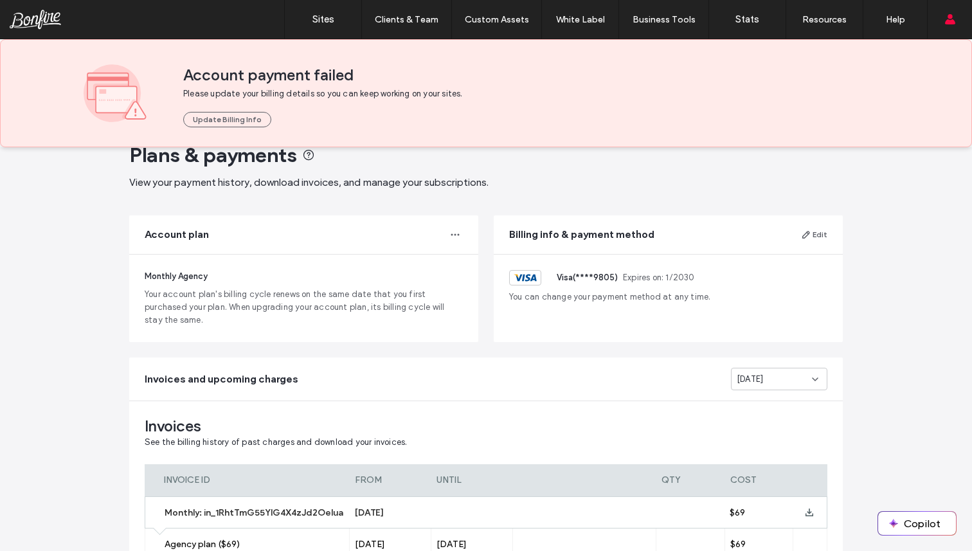
scroll to position [0, 0]
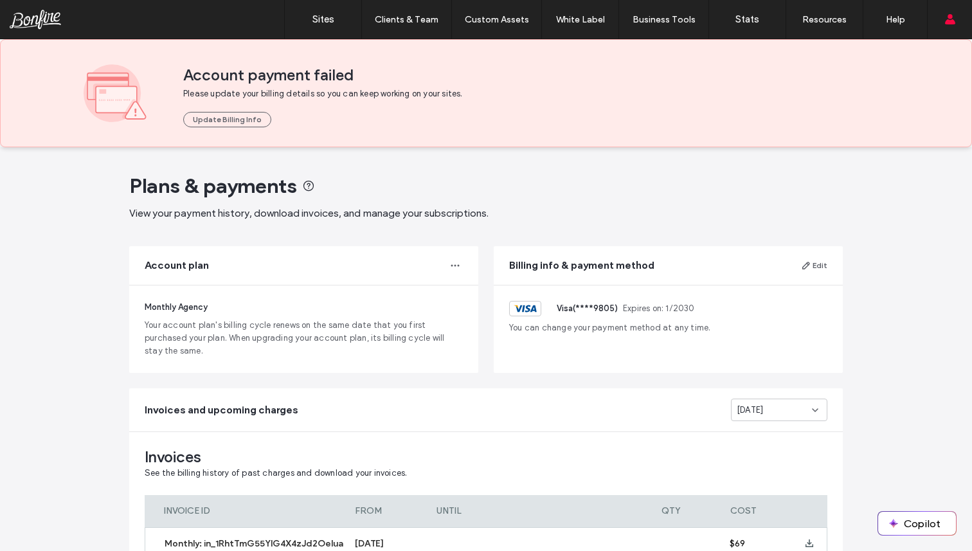
click at [425, 304] on div "Monthly Agency Your account plan's billing cycle renews on the same date that y…" at bounding box center [303, 328] width 349 height 87
click at [810, 265] on button "Edit" at bounding box center [814, 265] width 26 height 15
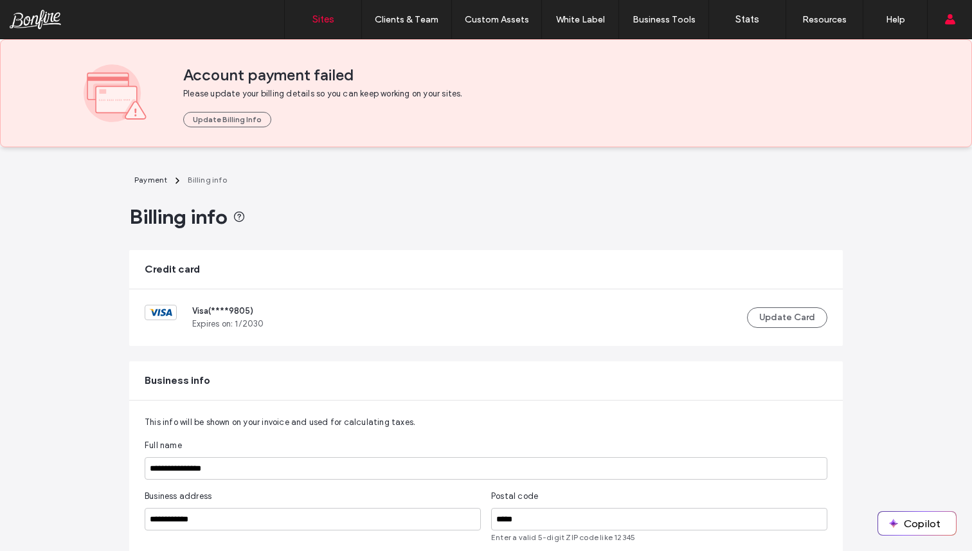
click at [333, 26] on link "Sites" at bounding box center [323, 19] width 76 height 39
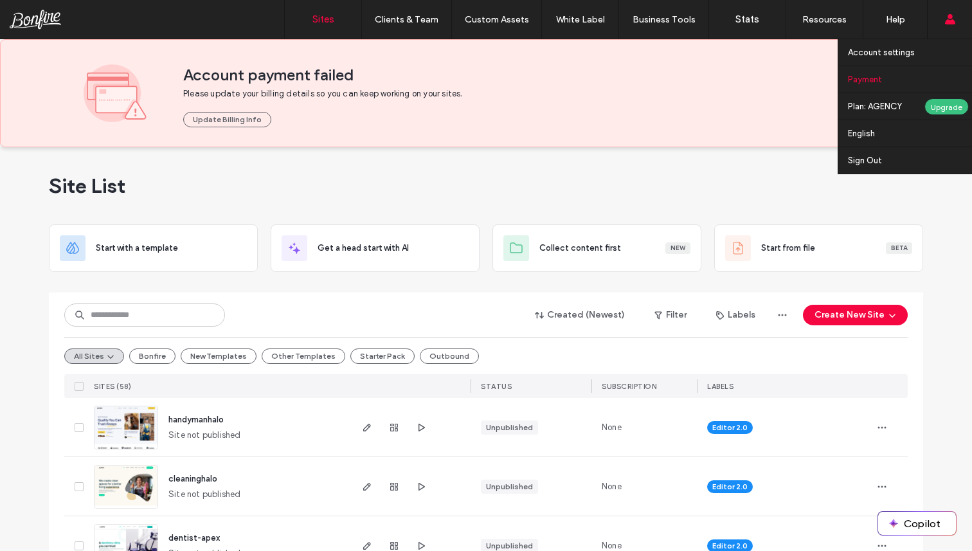
click at [892, 82] on link "Payment" at bounding box center [910, 79] width 124 height 26
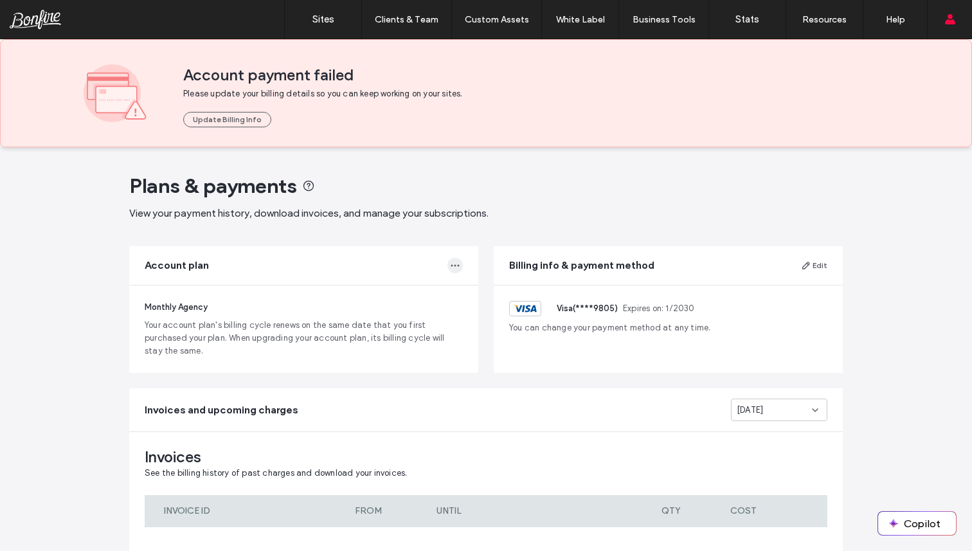
click at [452, 263] on icon "button" at bounding box center [455, 265] width 10 height 10
click at [483, 231] on main "Plans & payments View your payment history, download invoices, and manage your …" at bounding box center [485, 416] width 713 height 538
click at [307, 10] on link "Sites" at bounding box center [323, 19] width 76 height 39
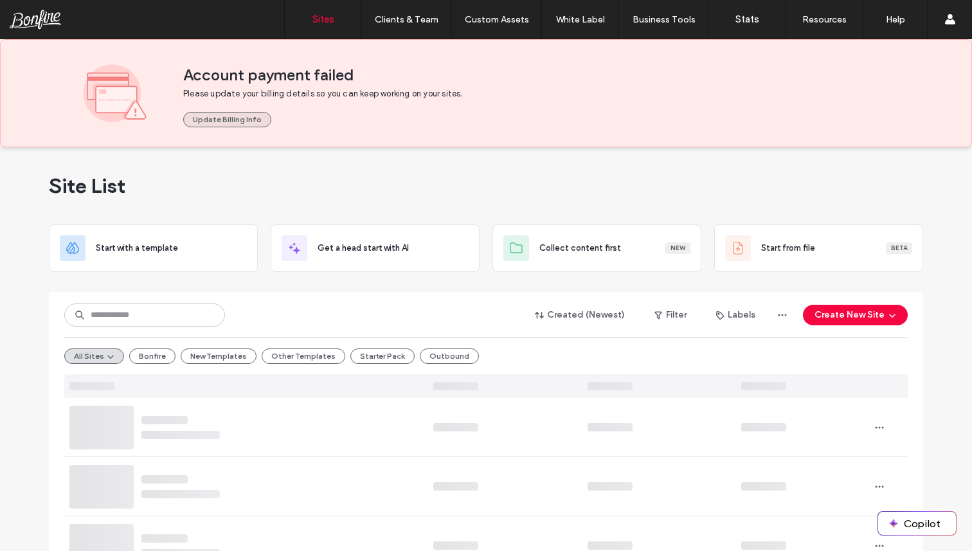
click at [240, 114] on button "Update Billing Info" at bounding box center [227, 119] width 88 height 15
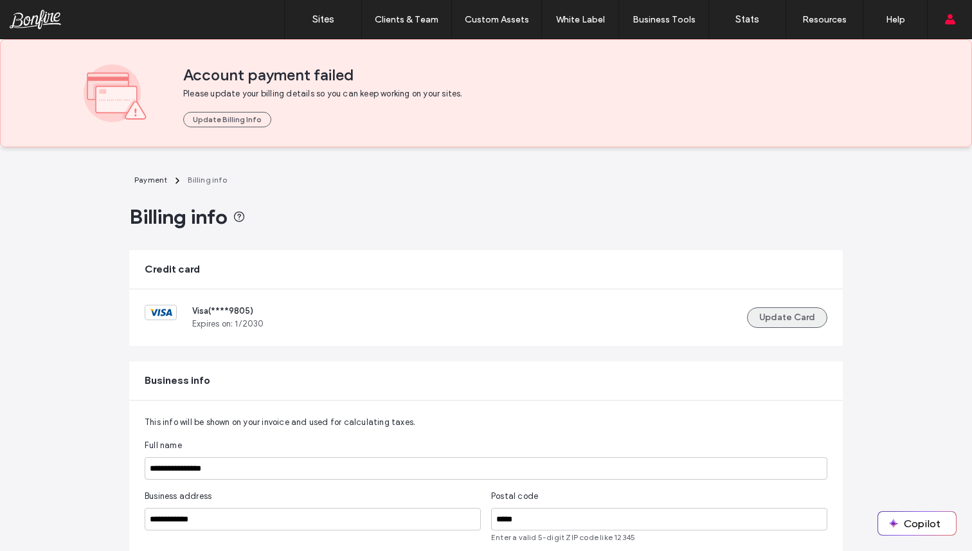
scroll to position [76, 0]
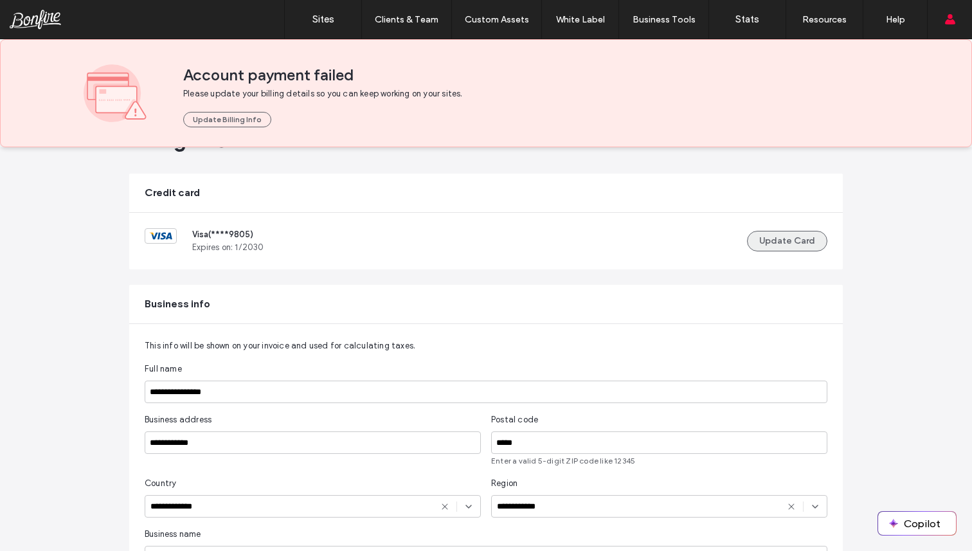
click at [773, 246] on button "Update Card" at bounding box center [787, 241] width 80 height 21
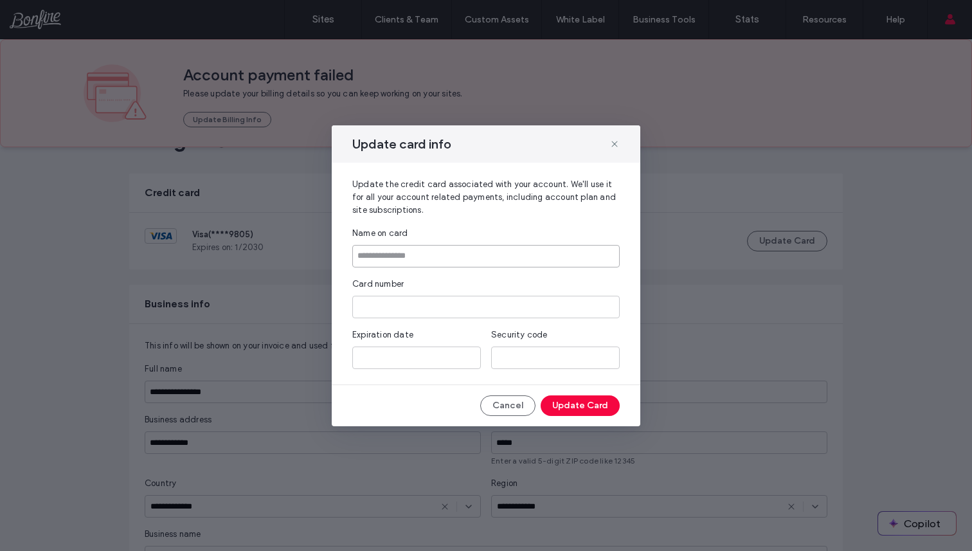
click at [475, 260] on input at bounding box center [485, 256] width 267 height 22
click at [479, 259] on input at bounding box center [485, 256] width 267 height 22
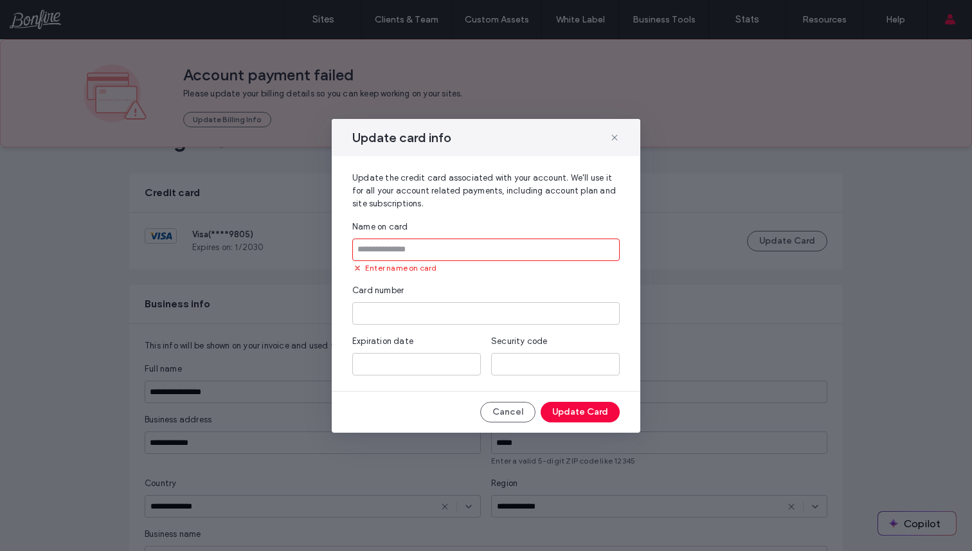
type input "**********"
click at [492, 276] on div "**********" at bounding box center [485, 297] width 267 height 155
click at [451, 241] on input "**********" at bounding box center [485, 249] width 267 height 22
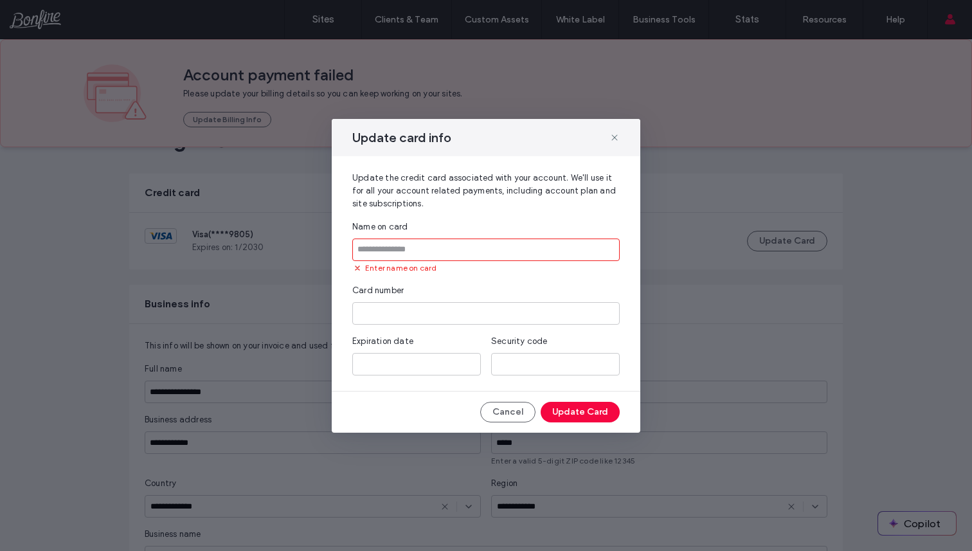
click at [438, 275] on div "Name on card Enter name on card Card number Expiration date Security code" at bounding box center [485, 297] width 267 height 155
click at [468, 241] on input at bounding box center [485, 249] width 267 height 22
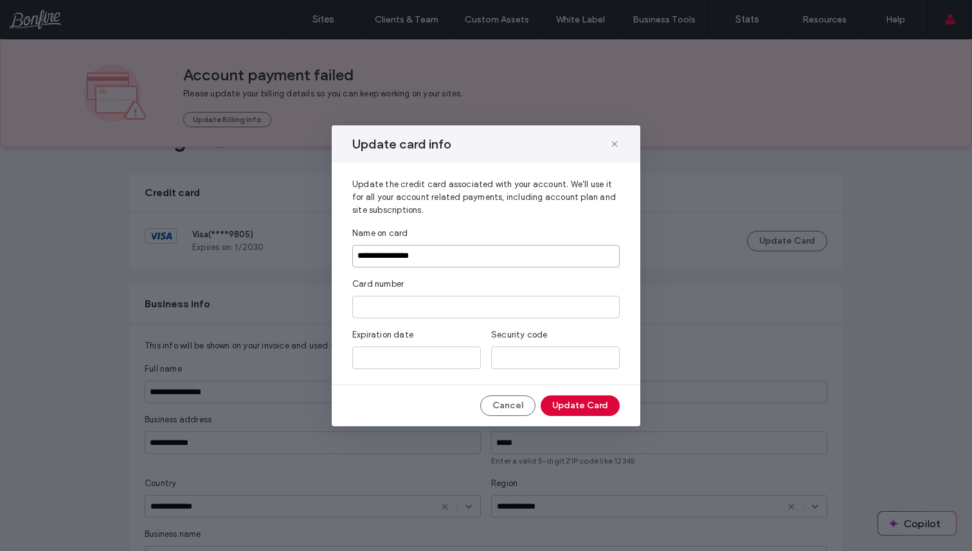
type input "**********"
click at [573, 407] on button "Update Card" at bounding box center [579, 405] width 79 height 21
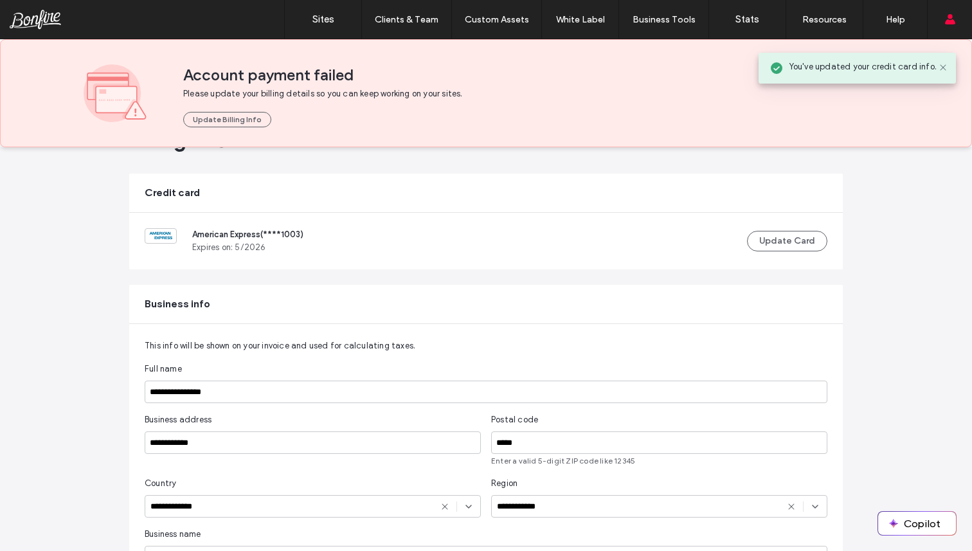
scroll to position [0, 0]
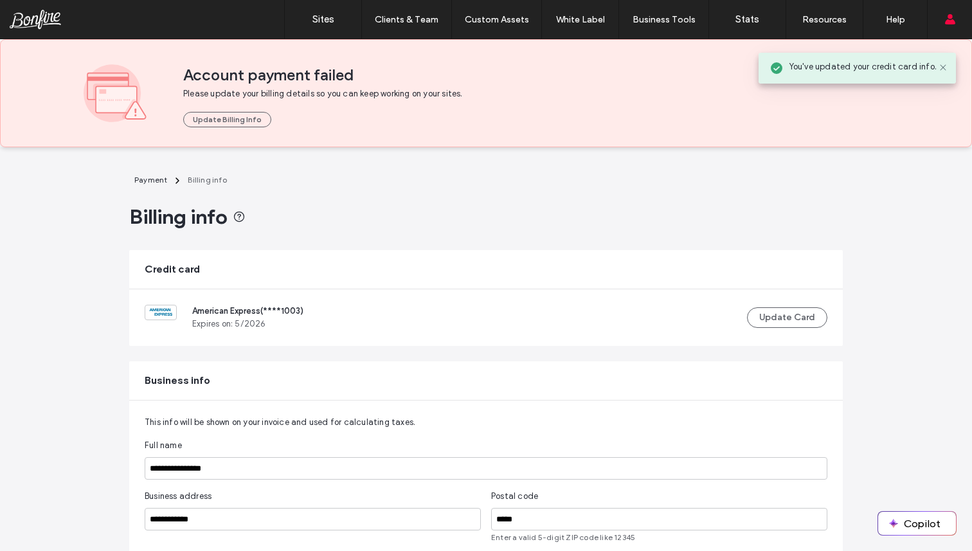
click at [551, 203] on main "**********" at bounding box center [485, 460] width 713 height 626
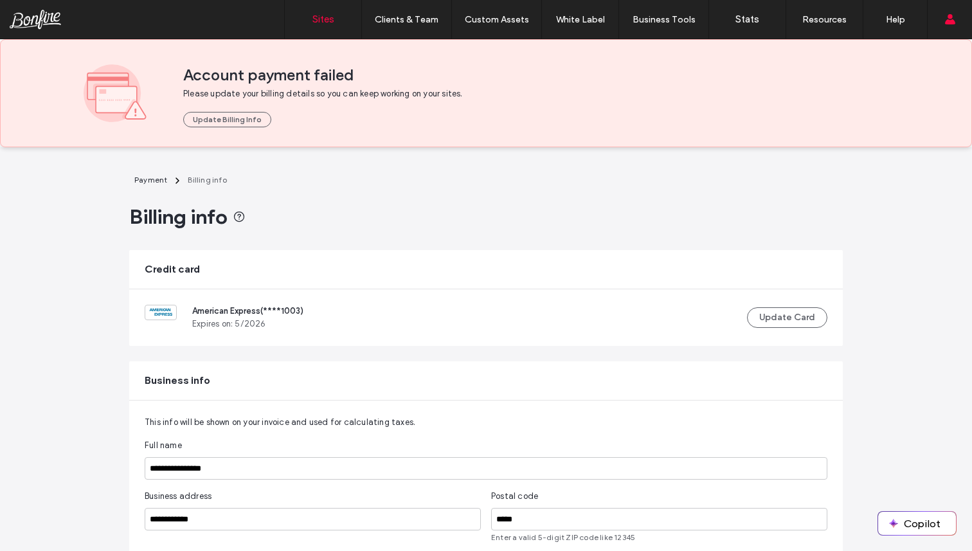
click at [315, 26] on link "Sites" at bounding box center [323, 19] width 76 height 39
